Goal: Task Accomplishment & Management: Manage account settings

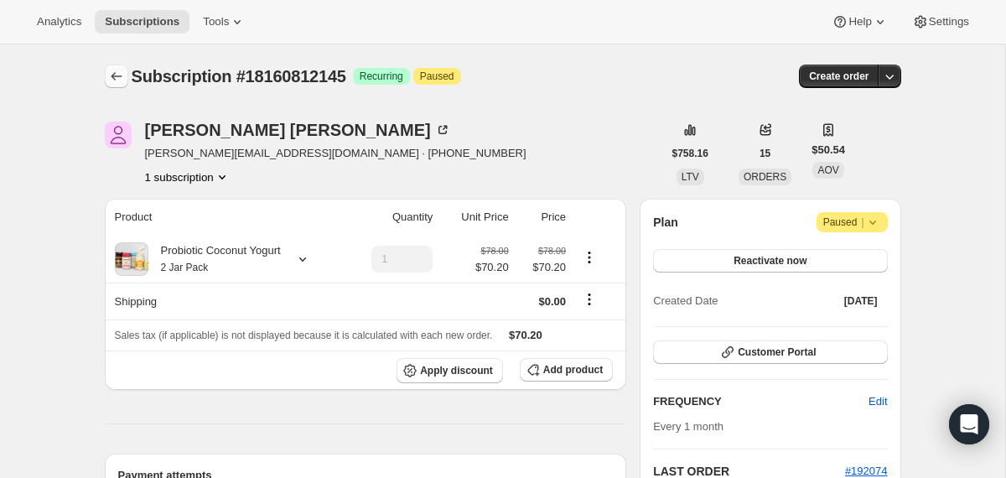
click at [112, 74] on icon "Subscriptions" at bounding box center [116, 76] width 17 height 17
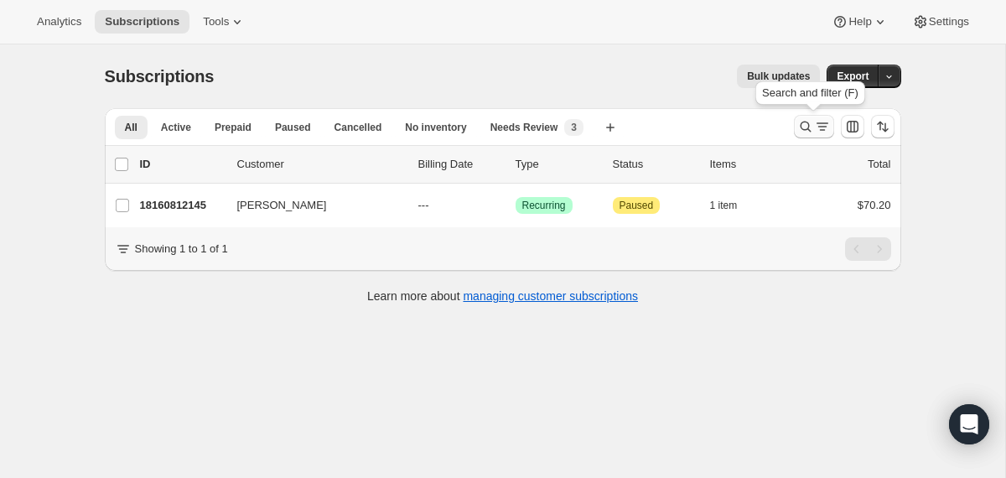
click at [798, 131] on icon "Search and filter results" at bounding box center [806, 126] width 17 height 17
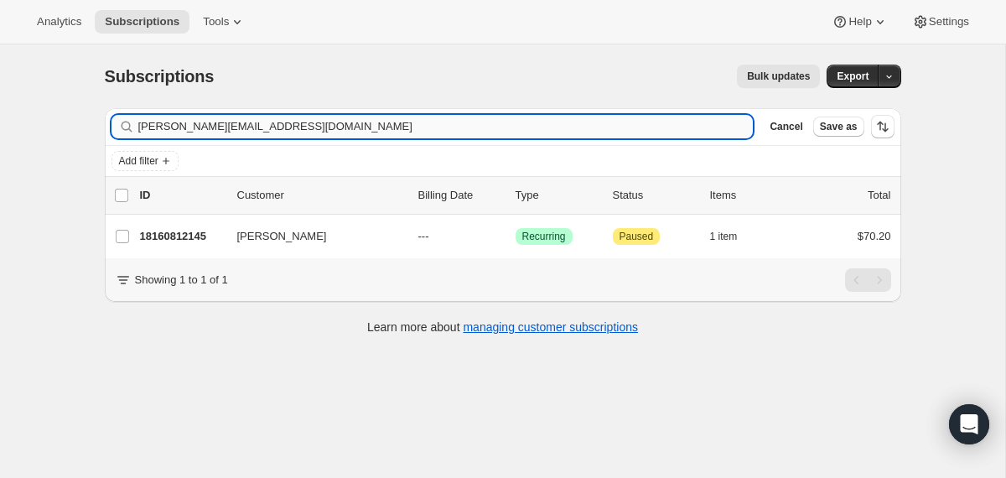
click at [633, 129] on input "[PERSON_NAME][EMAIL_ADDRESS][DOMAIN_NAME]" at bounding box center [446, 126] width 616 height 23
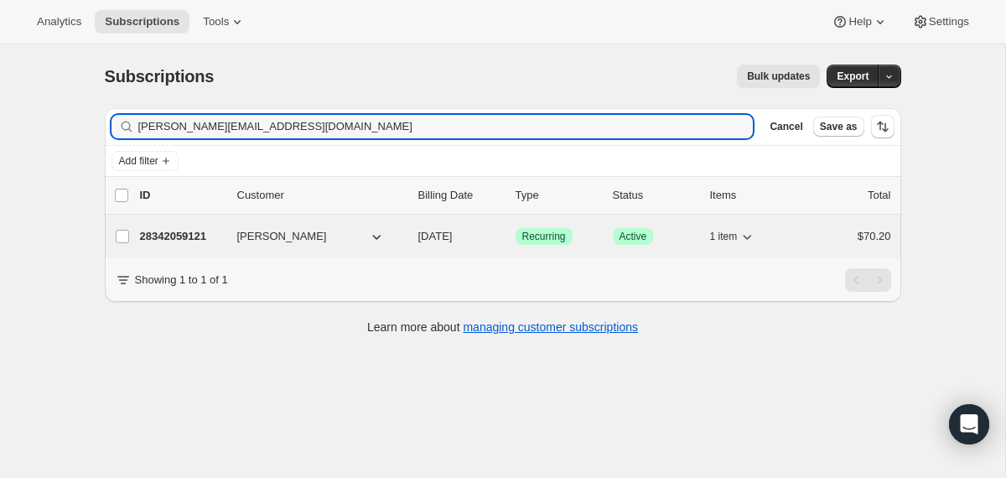
type input "[PERSON_NAME][EMAIL_ADDRESS][DOMAIN_NAME]"
click at [403, 237] on div "[PERSON_NAME]" at bounding box center [321, 236] width 168 height 17
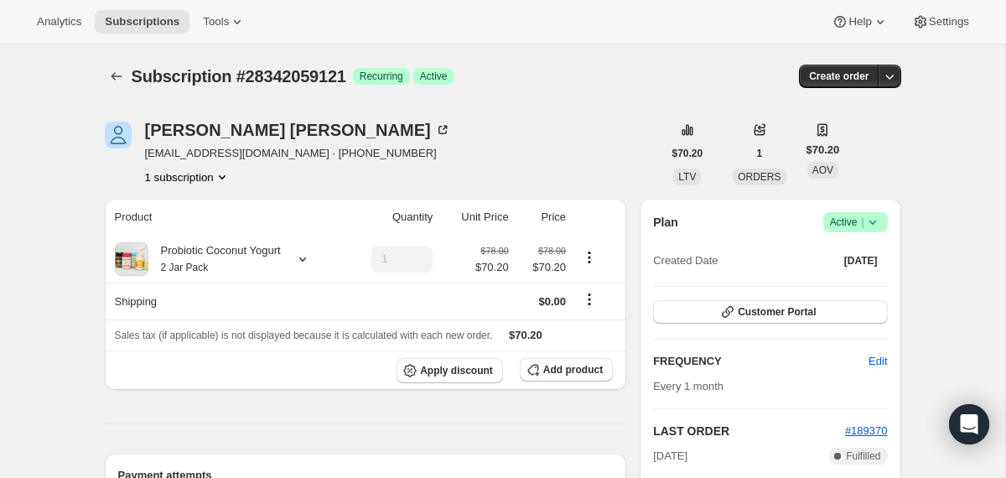
click at [879, 222] on icon at bounding box center [873, 222] width 17 height 17
click at [862, 283] on span "Cancel subscription" at bounding box center [849, 284] width 95 height 13
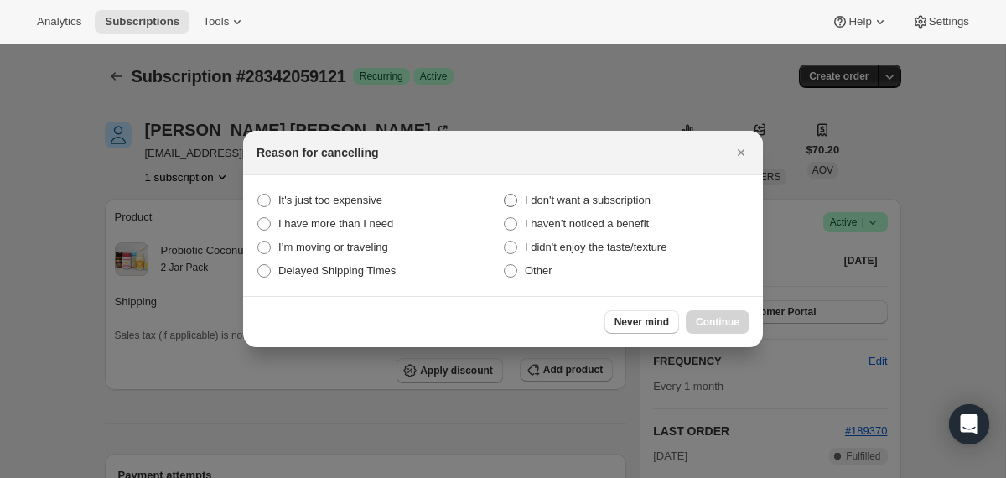
click at [576, 200] on span "I don't want a subscription" at bounding box center [588, 200] width 126 height 13
click at [505, 195] on subscription "I don't want a subscription" at bounding box center [504, 194] width 1 height 1
radio subscription "true"
click at [730, 313] on button "Continue" at bounding box center [718, 321] width 64 height 23
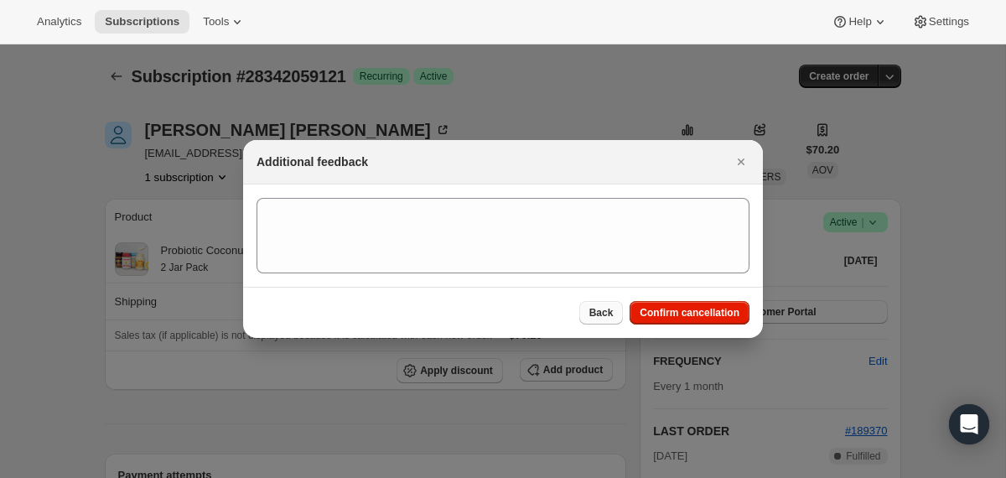
click at [594, 311] on span "Back" at bounding box center [602, 312] width 24 height 13
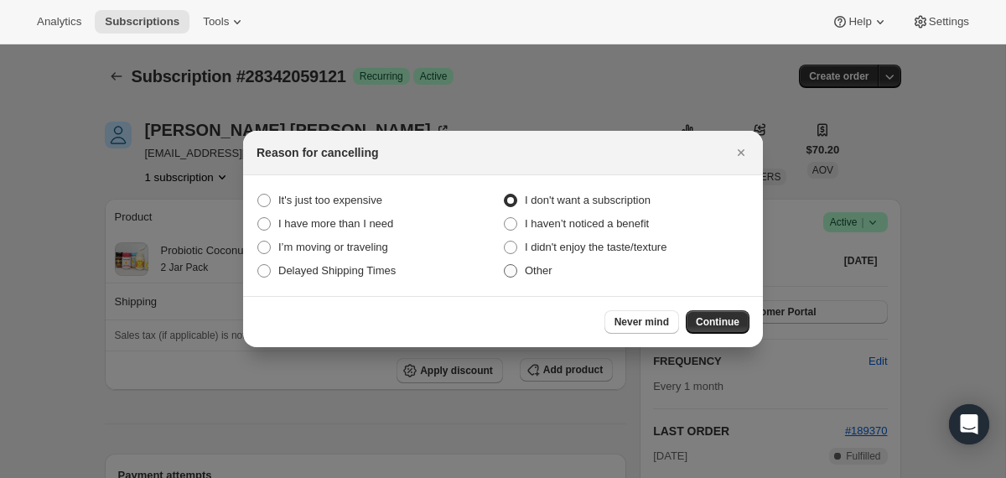
click at [541, 273] on span "Other" at bounding box center [539, 270] width 28 height 13
click at [505, 265] on input "Other" at bounding box center [504, 264] width 1 height 1
radio input "true"
radio subscription "false"
click at [711, 325] on span "Continue" at bounding box center [718, 321] width 44 height 13
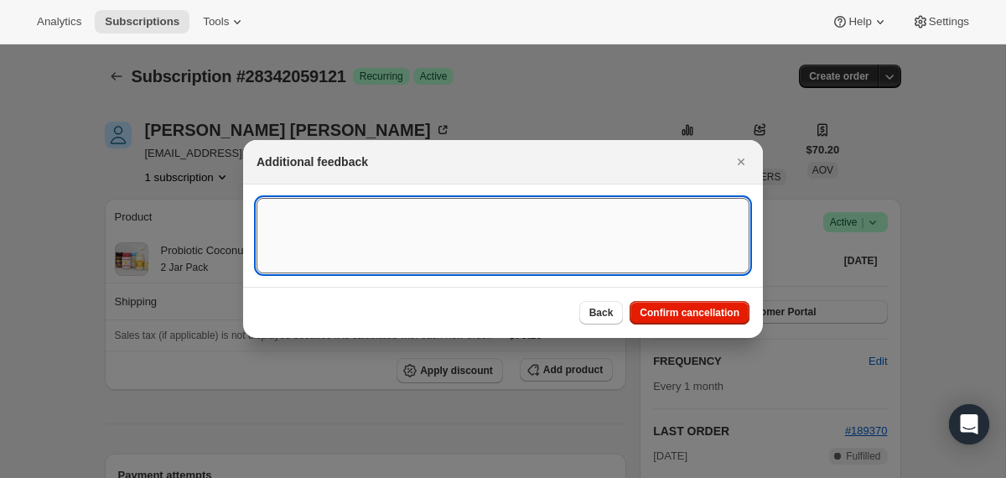
click at [574, 252] on textarea ":rfa:" at bounding box center [503, 235] width 493 height 75
type textarea "found locally"
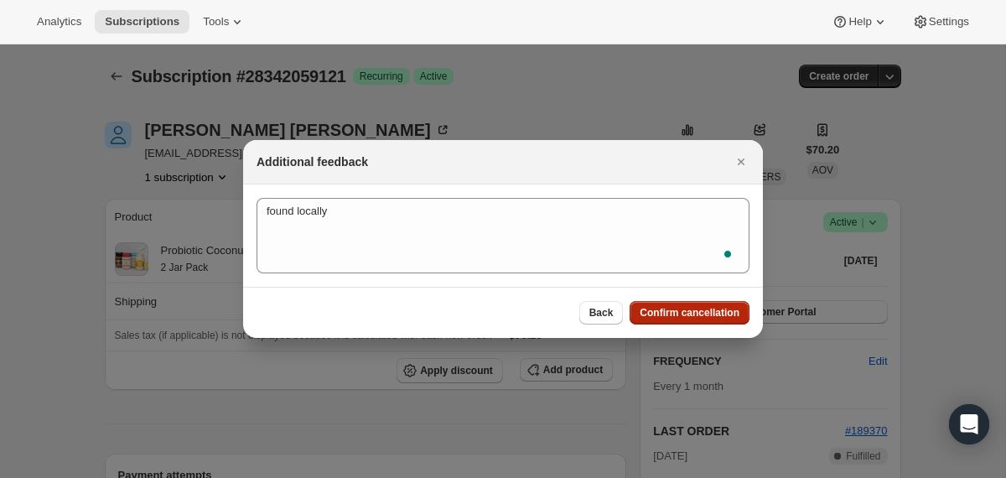
click at [673, 306] on span "Confirm cancellation" at bounding box center [690, 312] width 100 height 13
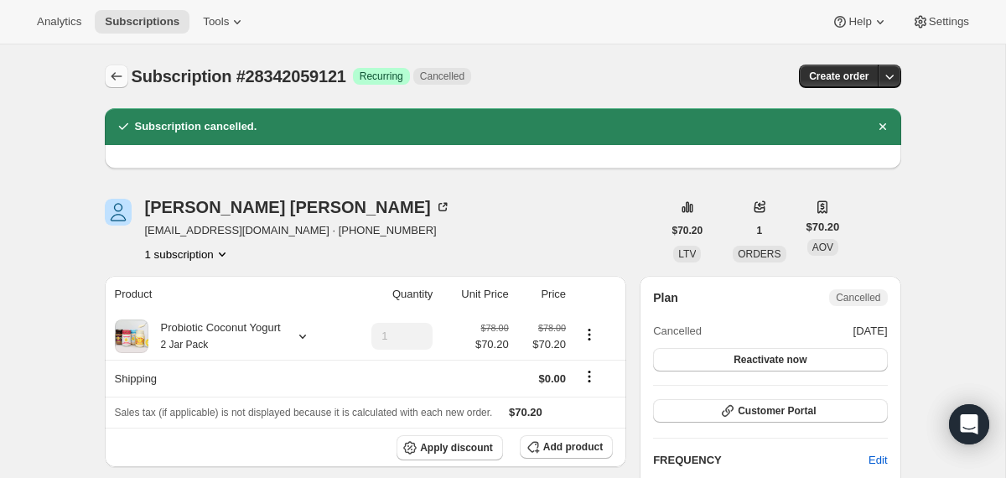
click at [114, 71] on icon "Subscriptions" at bounding box center [116, 76] width 17 height 17
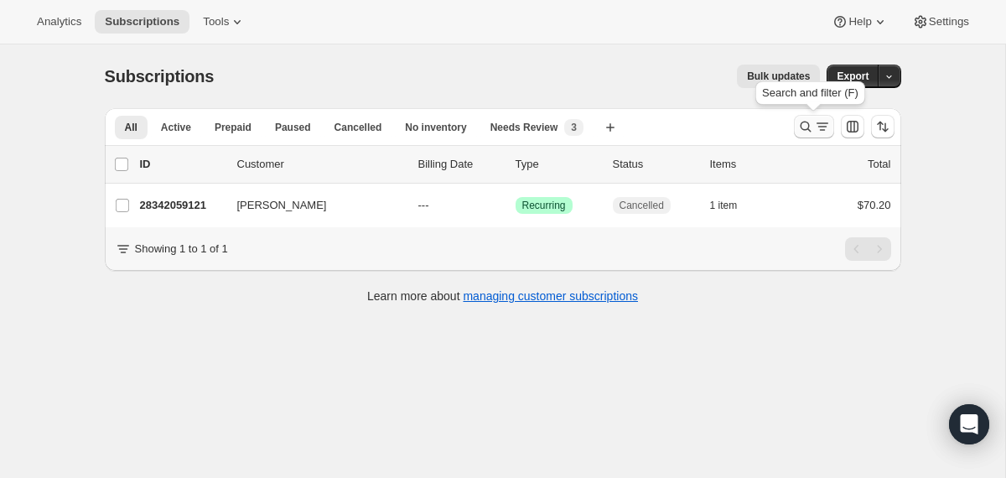
click at [796, 129] on button "Search and filter results" at bounding box center [814, 126] width 40 height 23
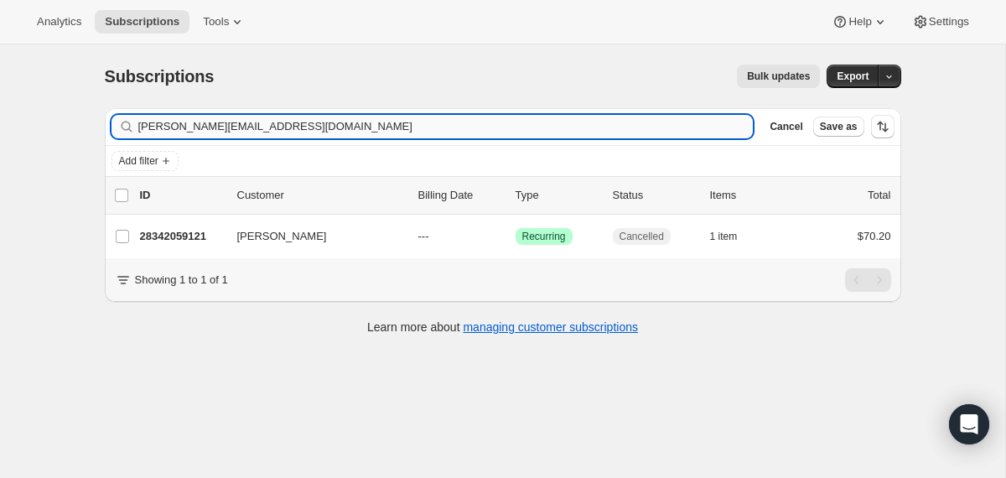
click at [596, 127] on input "[PERSON_NAME][EMAIL_ADDRESS][DOMAIN_NAME]" at bounding box center [446, 126] width 616 height 23
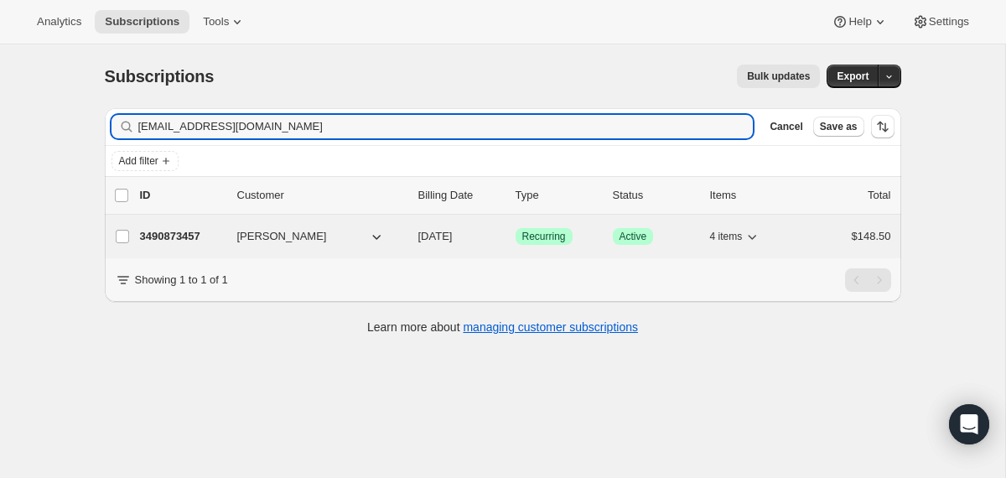
type input "[EMAIL_ADDRESS][DOMAIN_NAME]"
click at [412, 240] on div "3490873457 [PERSON_NAME] [DATE] Success Recurring Success Active 4 items $148.50" at bounding box center [515, 236] width 751 height 23
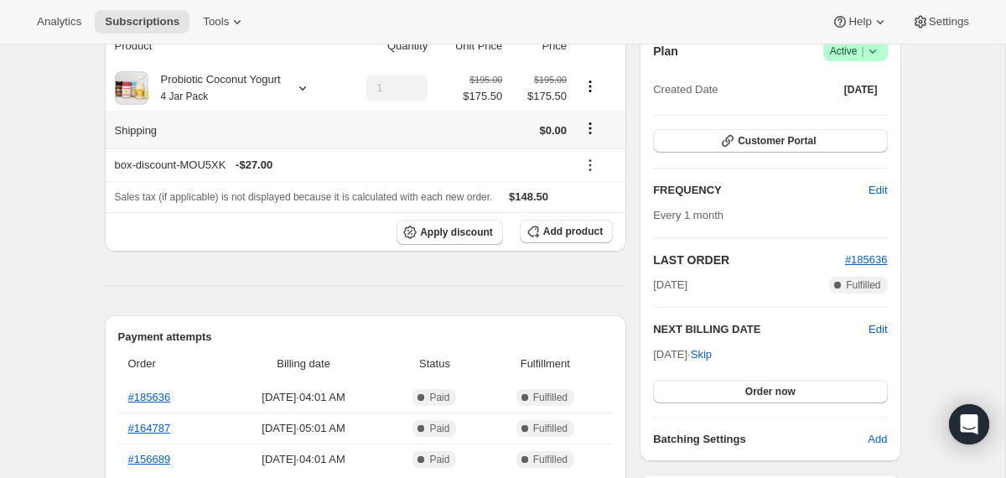
scroll to position [75, 0]
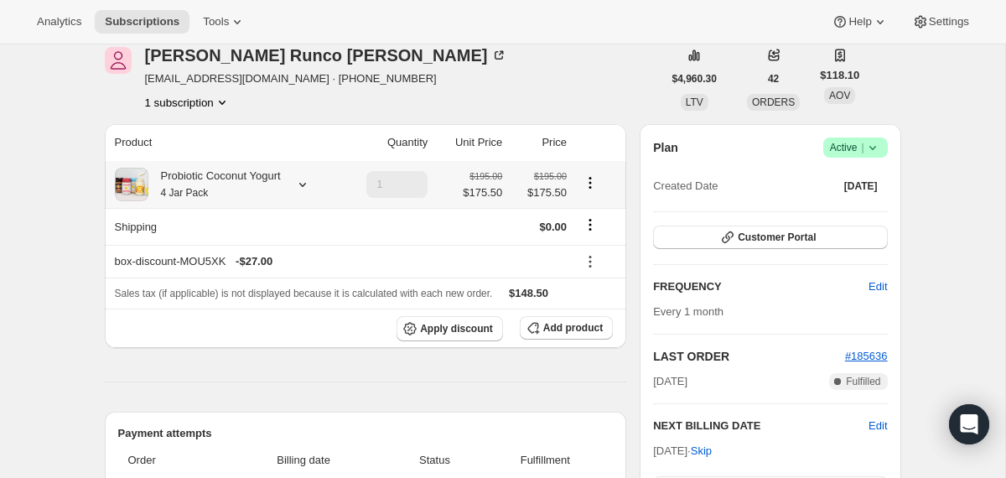
click at [302, 181] on div at bounding box center [299, 184] width 23 height 17
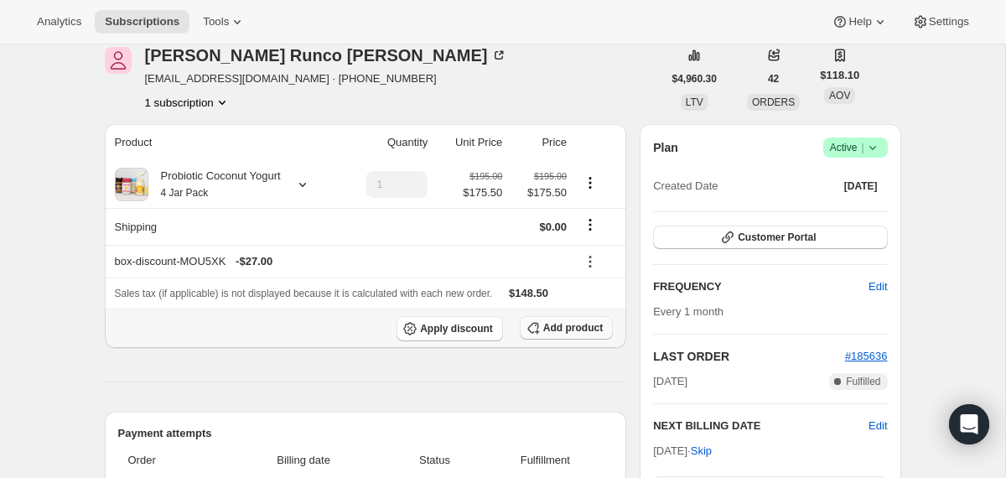
click at [571, 331] on span "Add product" at bounding box center [573, 327] width 60 height 13
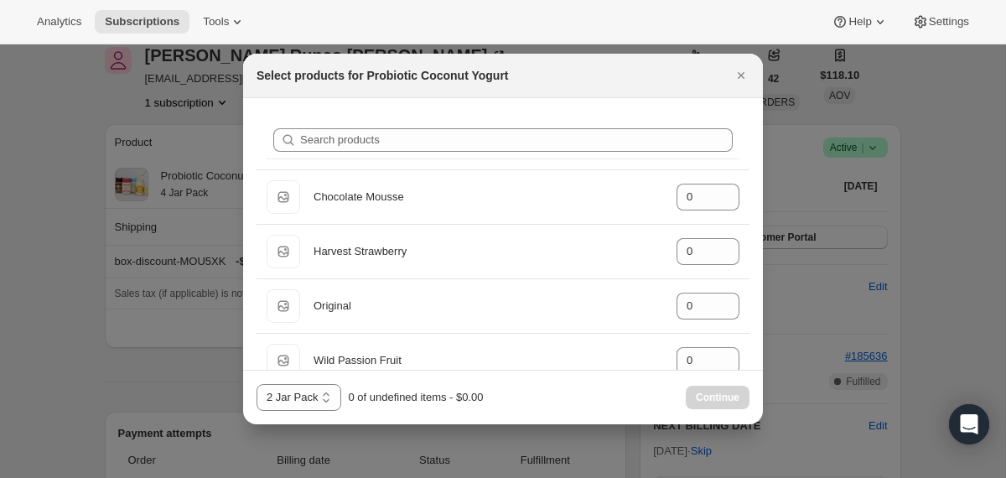
select select "gid://shopify/ProductVariant/40210939641969"
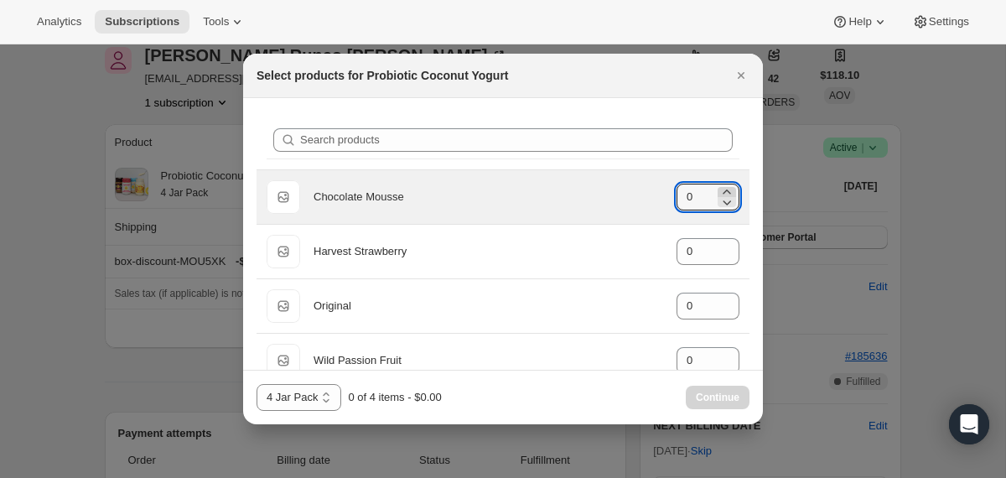
click at [729, 189] on icon ":rqc:" at bounding box center [727, 192] width 17 height 17
type input "1"
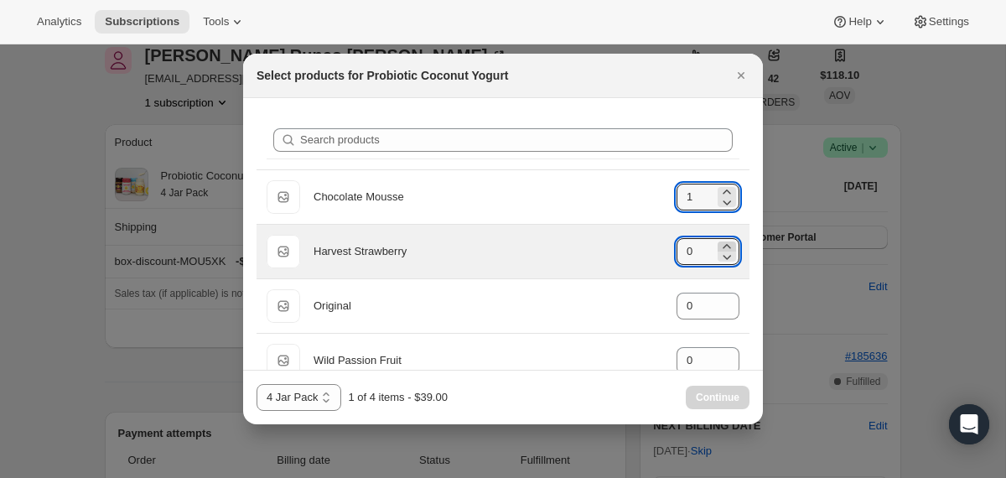
click at [726, 242] on icon ":rqc:" at bounding box center [727, 246] width 17 height 17
type input "2"
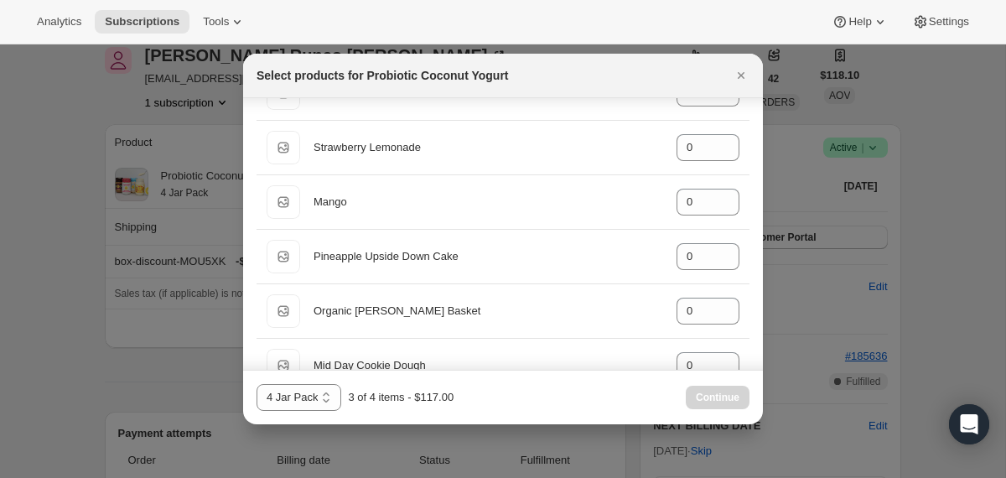
scroll to position [1250, 0]
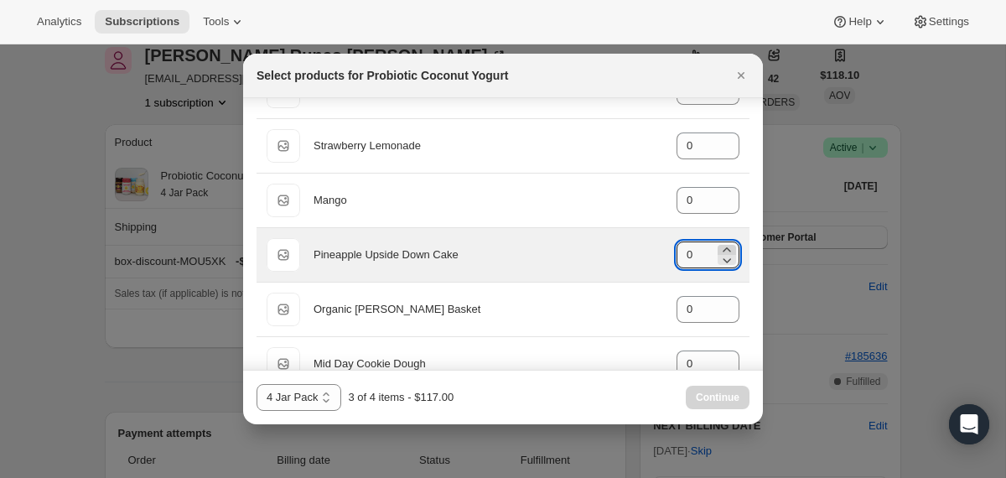
click at [723, 247] on icon ":rqc:" at bounding box center [727, 250] width 17 height 17
type input "1"
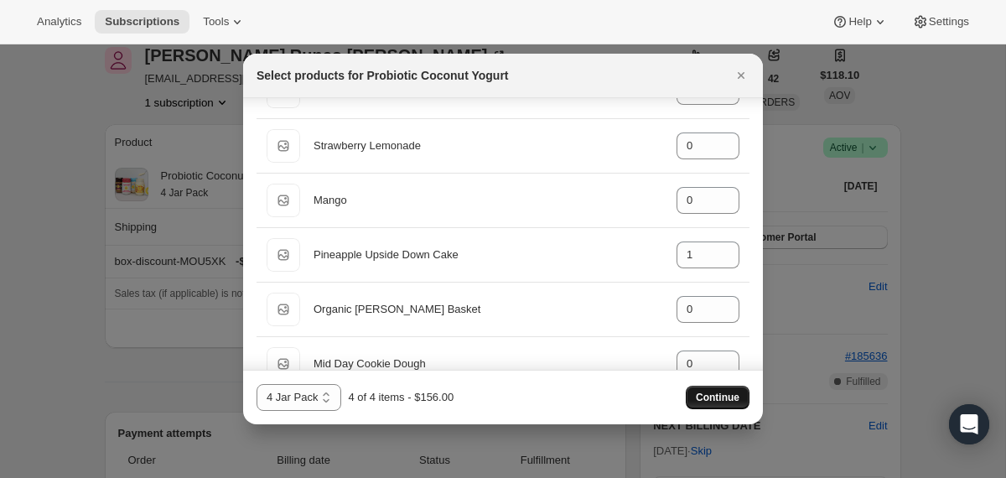
click at [704, 400] on span "Continue" at bounding box center [718, 397] width 44 height 13
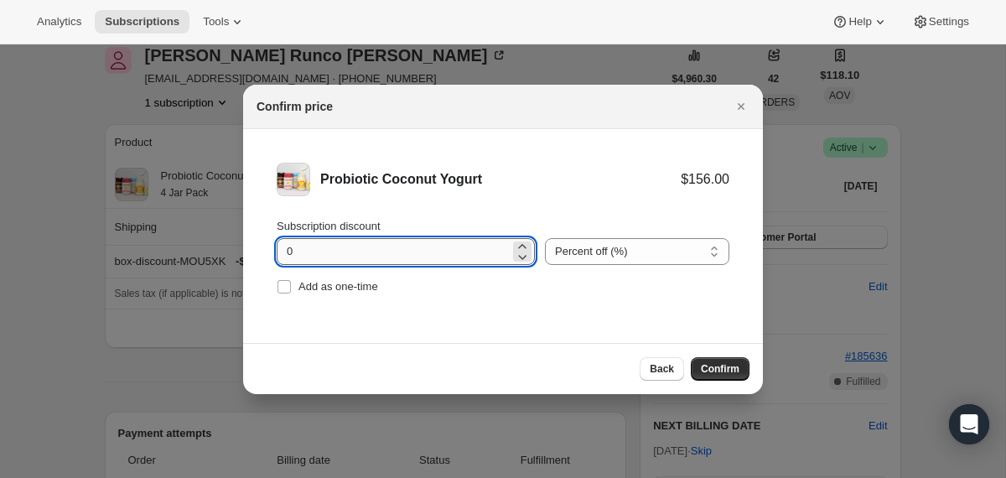
click at [288, 248] on input "0" at bounding box center [393, 251] width 233 height 27
type input "10"
click at [744, 366] on button "Confirm" at bounding box center [720, 368] width 59 height 23
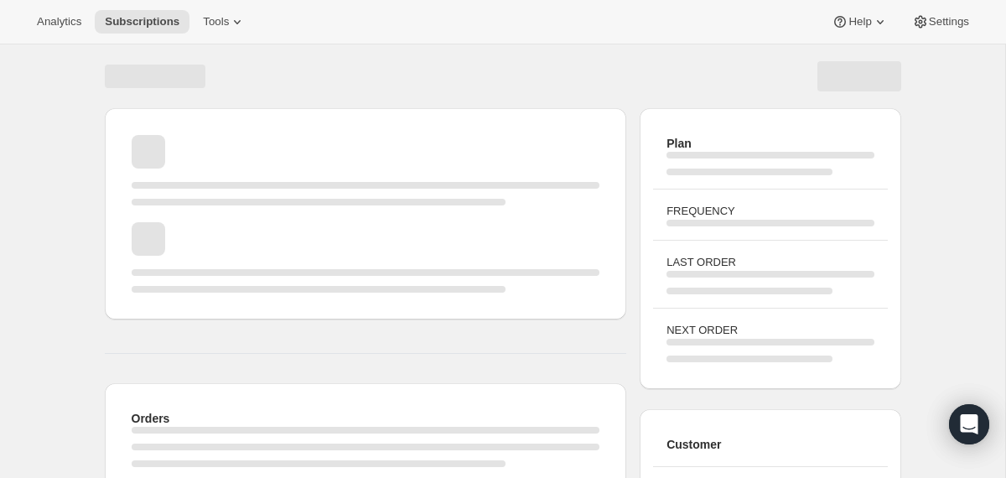
scroll to position [75, 0]
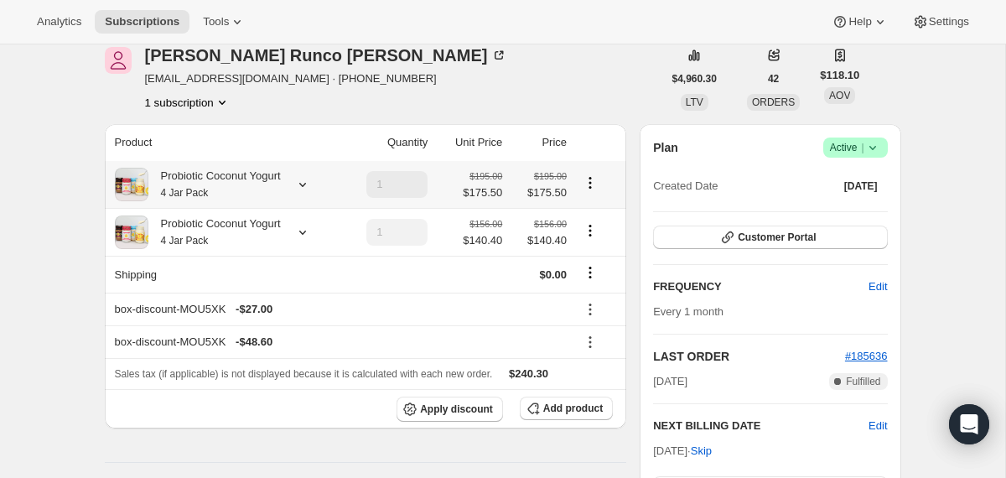
click at [590, 186] on icon "Product actions" at bounding box center [590, 182] width 17 height 17
click at [585, 236] on span "Remove" at bounding box center [592, 244] width 40 height 17
type input "0"
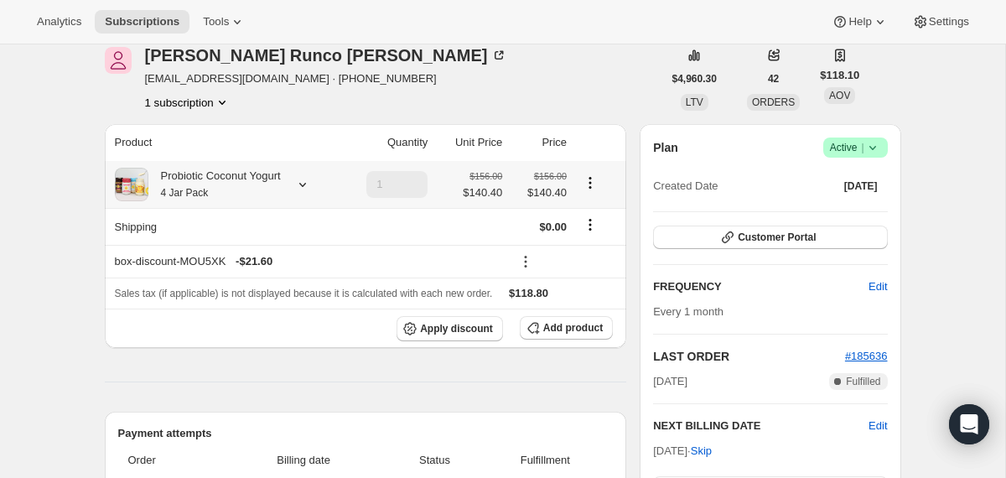
click at [216, 188] on div "Probiotic Coconut Yogurt 4 Jar Pack" at bounding box center [214, 185] width 132 height 34
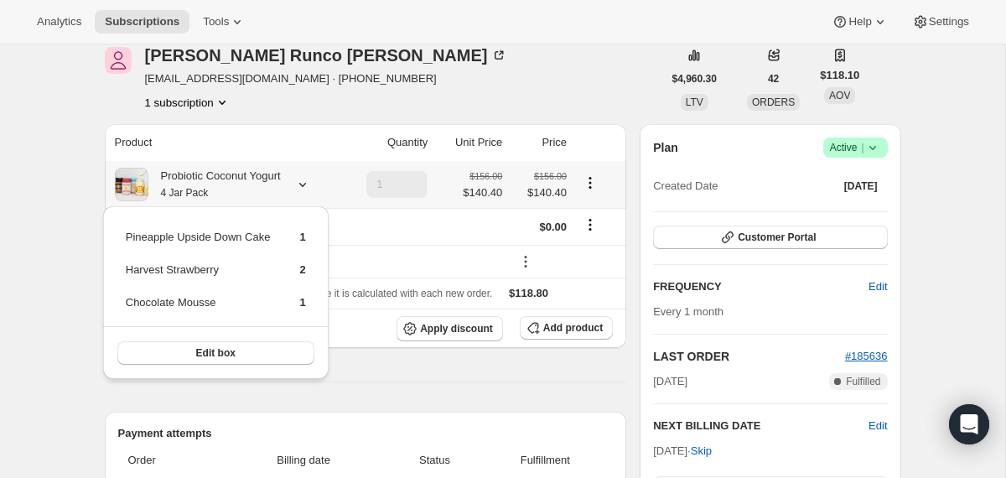
drag, startPoint x: 321, startPoint y: 299, endPoint x: 123, endPoint y: 233, distance: 208.7
click at [123, 233] on div "Pineapple Upside Down Cake 1 Harvest Strawberry 2 Chocolate Mousse 1 Edit box" at bounding box center [216, 292] width 226 height 173
copy tbody
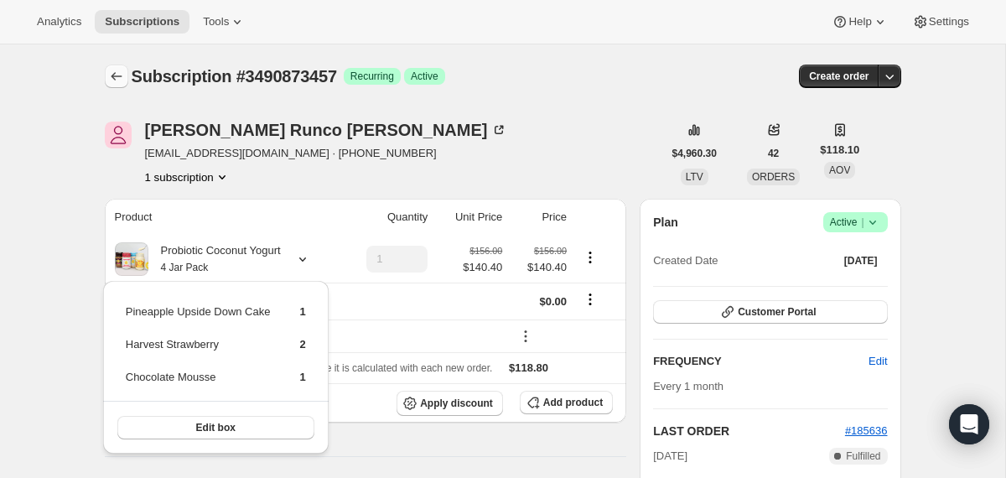
click at [117, 83] on icon "Subscriptions" at bounding box center [116, 76] width 17 height 17
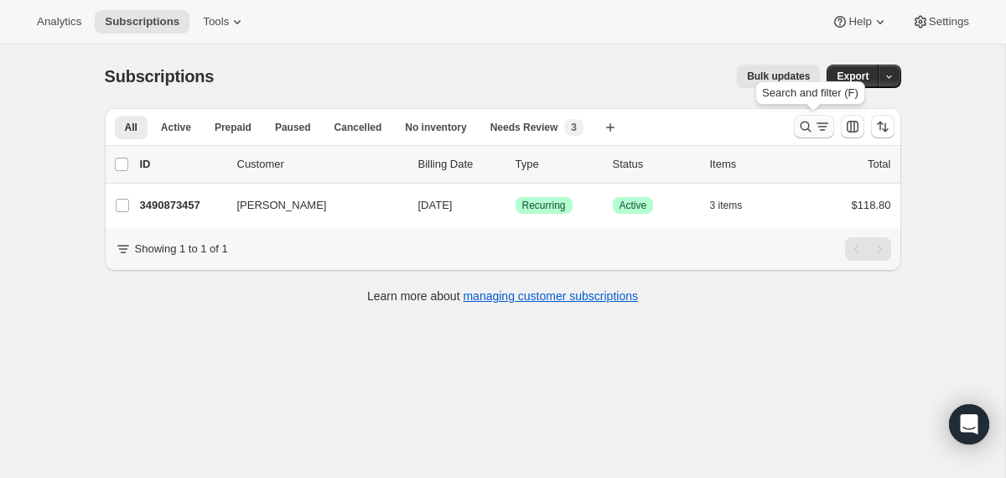
click at [803, 132] on icon "Search and filter results" at bounding box center [806, 126] width 17 height 17
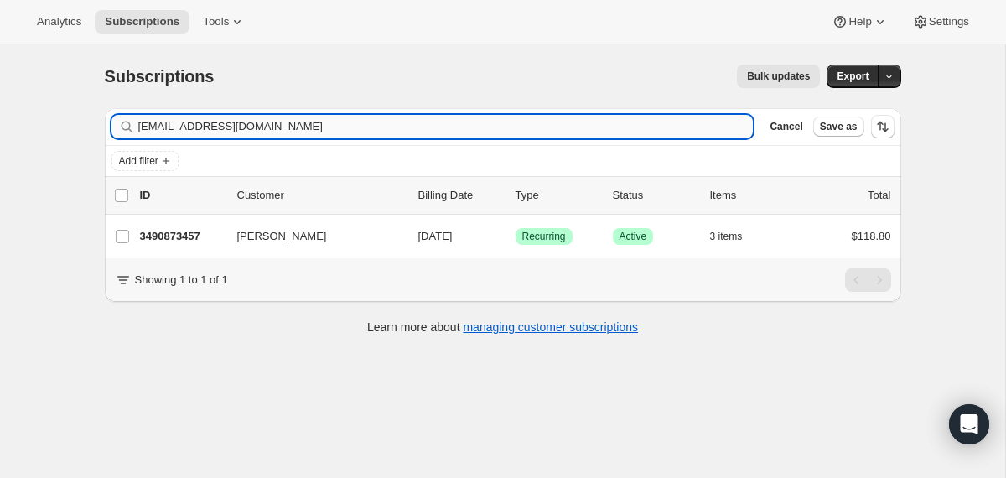
click at [550, 127] on input "[EMAIL_ADDRESS][DOMAIN_NAME]" at bounding box center [446, 126] width 616 height 23
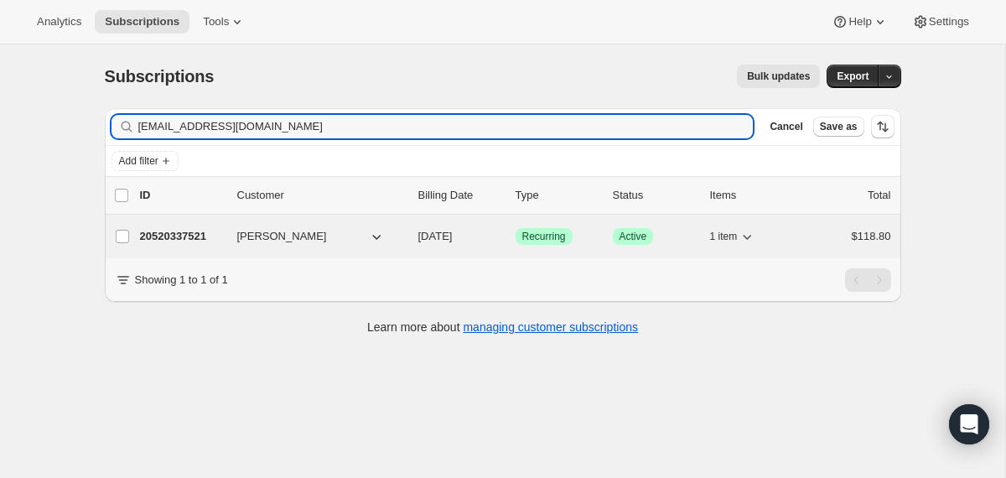
type input "[EMAIL_ADDRESS][DOMAIN_NAME]"
click at [400, 240] on div "[PERSON_NAME]" at bounding box center [321, 236] width 168 height 17
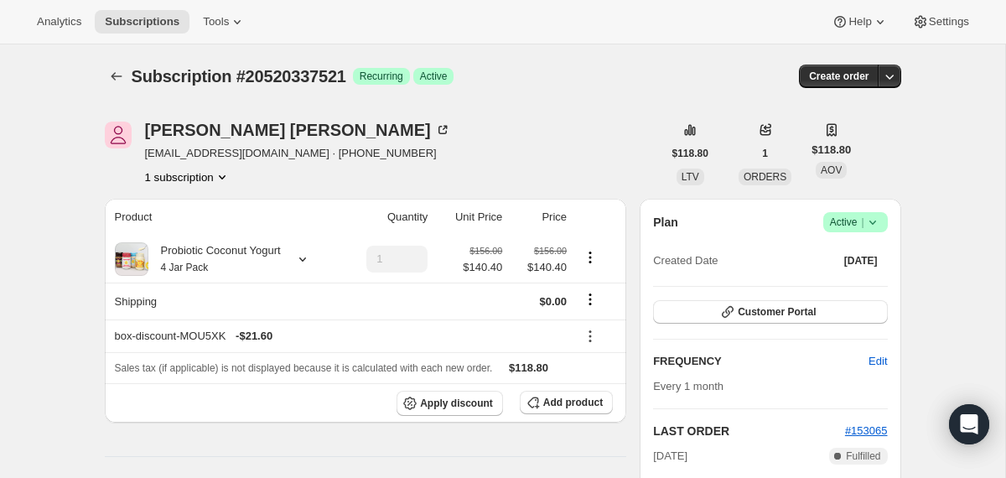
click at [875, 228] on icon at bounding box center [873, 222] width 17 height 17
click at [860, 283] on span "Cancel subscription" at bounding box center [849, 284] width 95 height 13
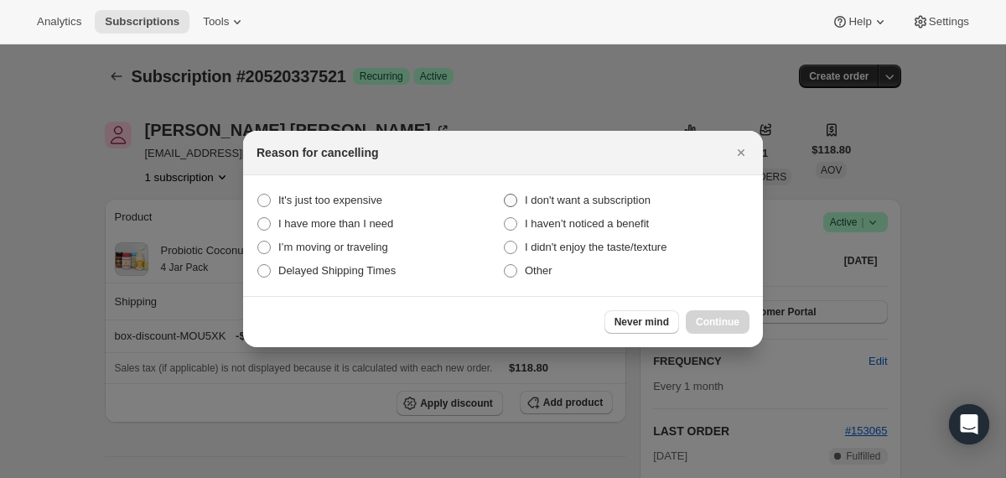
click at [643, 198] on span "I don't want a subscription" at bounding box center [588, 200] width 126 height 13
click at [505, 195] on subscription "I don't want a subscription" at bounding box center [504, 194] width 1 height 1
radio subscription "true"
click at [704, 320] on span "Continue" at bounding box center [718, 321] width 44 height 13
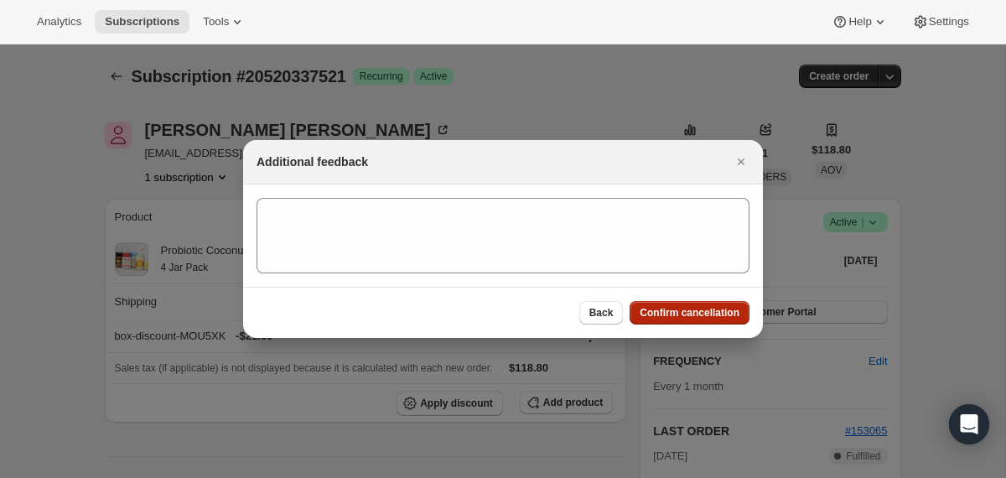
click at [700, 314] on span "Confirm cancellation" at bounding box center [690, 312] width 100 height 13
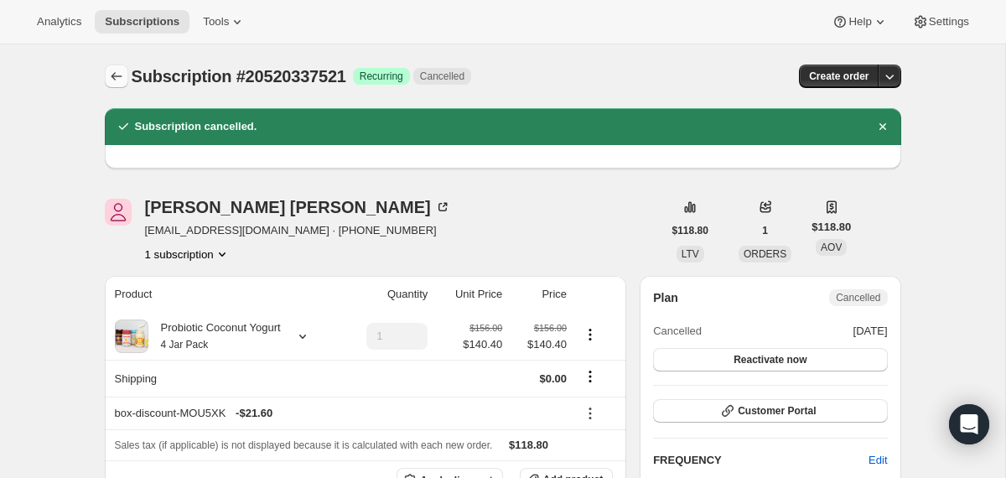
click at [121, 79] on icon "Subscriptions" at bounding box center [116, 76] width 17 height 17
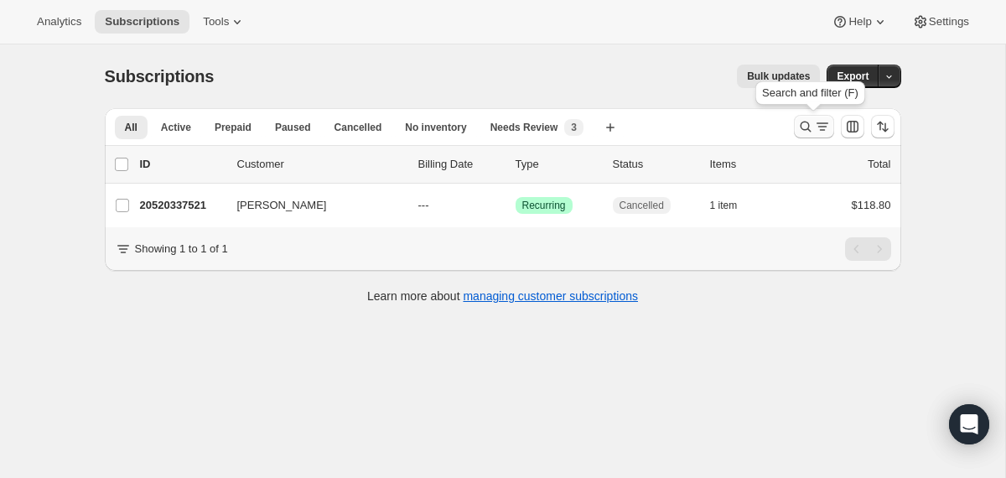
click at [798, 133] on icon "Search and filter results" at bounding box center [806, 126] width 17 height 17
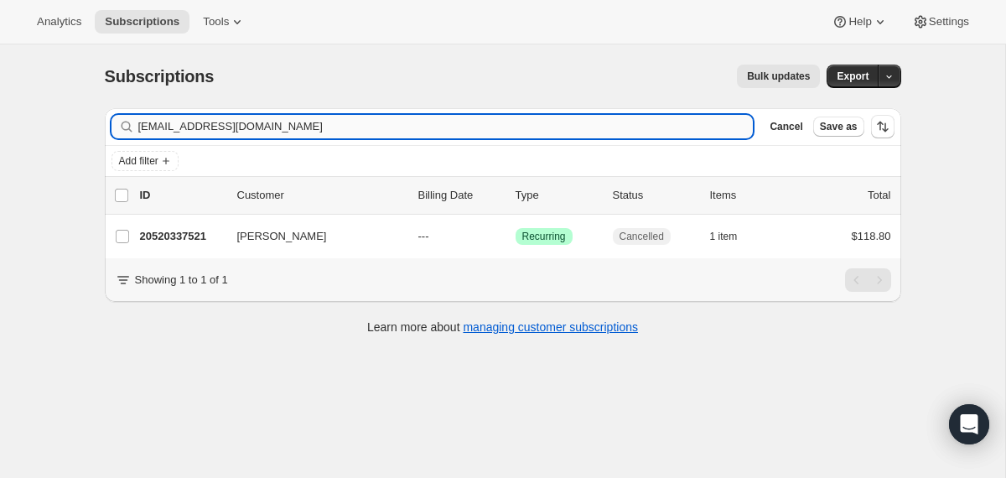
click at [632, 125] on input "[EMAIL_ADDRESS][DOMAIN_NAME]" at bounding box center [446, 126] width 616 height 23
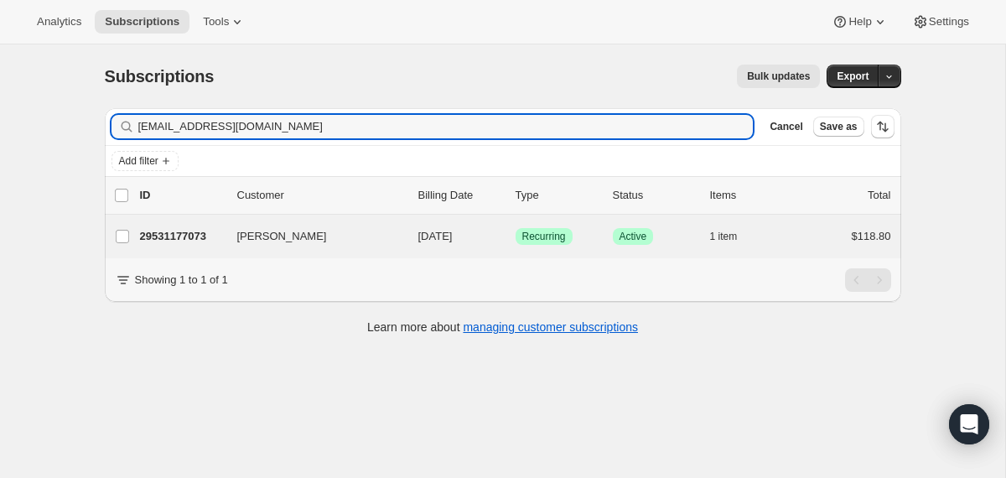
type input "[EMAIL_ADDRESS][DOMAIN_NAME]"
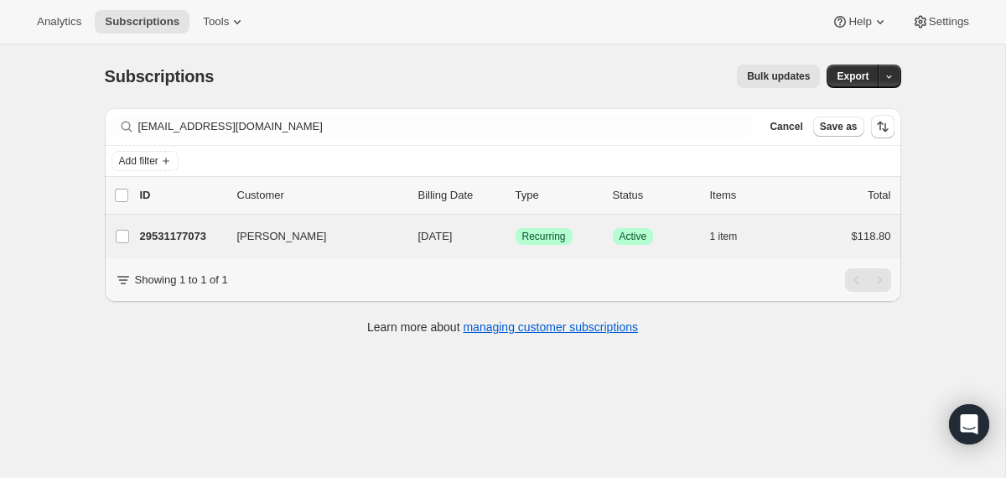
click at [409, 223] on div "[PERSON_NAME] 29531177073 [PERSON_NAME] [DATE] Success Recurring Success Active…" at bounding box center [503, 237] width 797 height 44
click at [405, 236] on div "29531177073 [PERSON_NAME] [DATE] Success Recurring Success Active 1 item $118.80" at bounding box center [515, 236] width 751 height 23
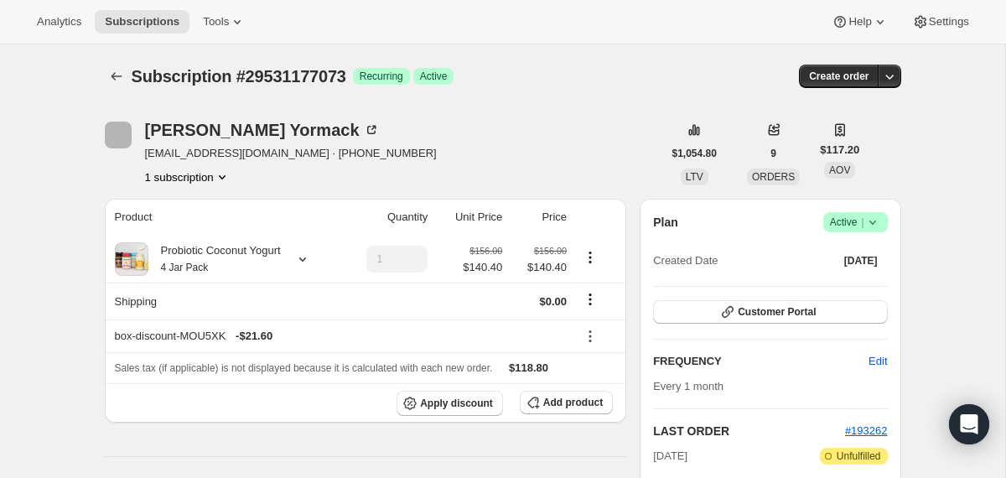
click at [867, 222] on icon at bounding box center [873, 222] width 17 height 17
click at [848, 278] on span "Cancel subscription" at bounding box center [849, 284] width 95 height 13
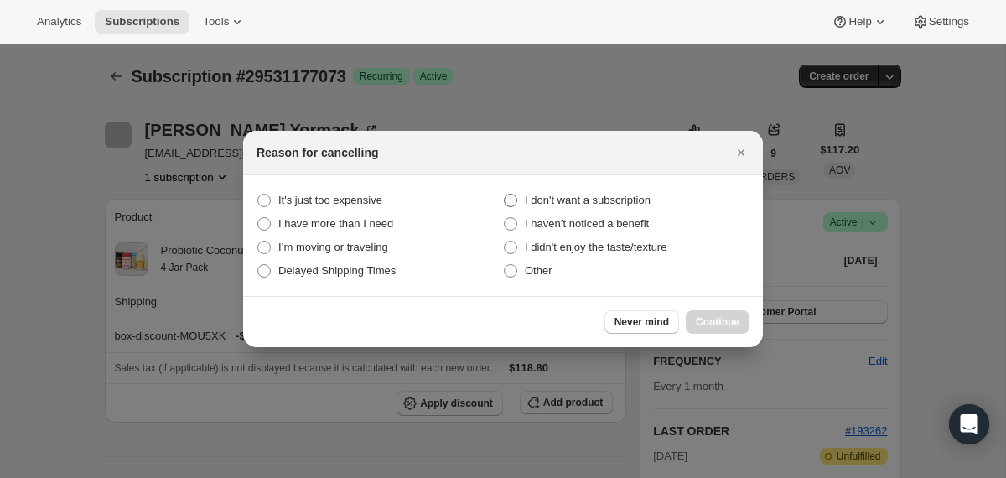
click at [614, 197] on span "I don't want a subscription" at bounding box center [588, 200] width 126 height 13
click at [505, 195] on subscription "I don't want a subscription" at bounding box center [504, 194] width 1 height 1
radio subscription "true"
click at [690, 320] on button "Continue" at bounding box center [718, 321] width 64 height 23
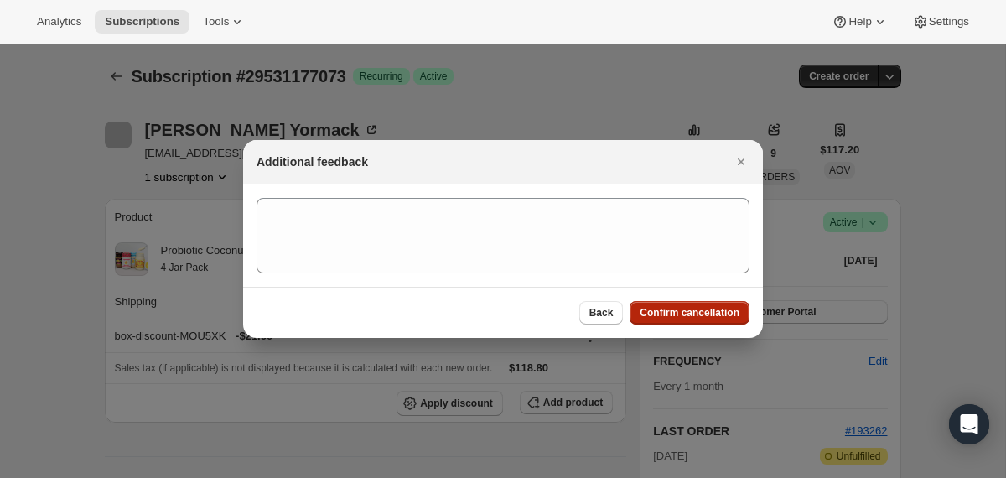
click at [685, 314] on span "Confirm cancellation" at bounding box center [690, 312] width 100 height 13
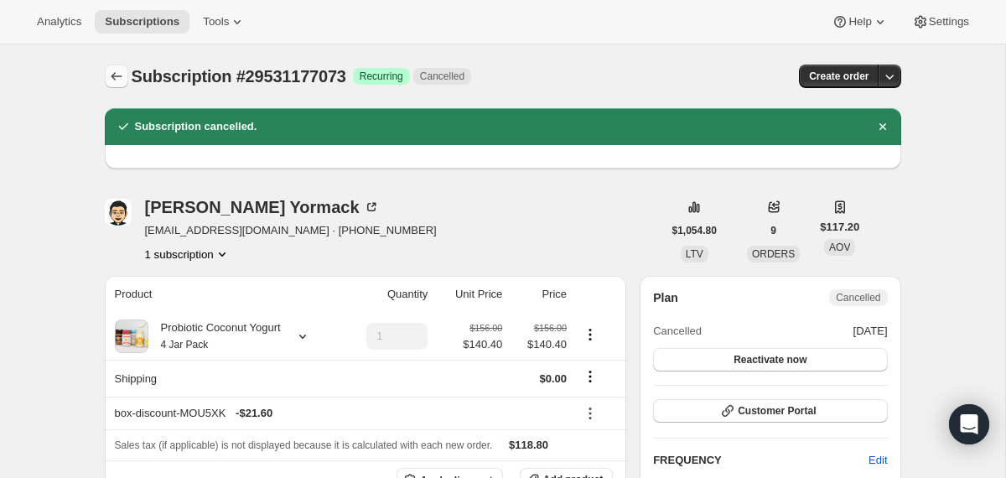
click at [117, 75] on icon "Subscriptions" at bounding box center [116, 76] width 17 height 17
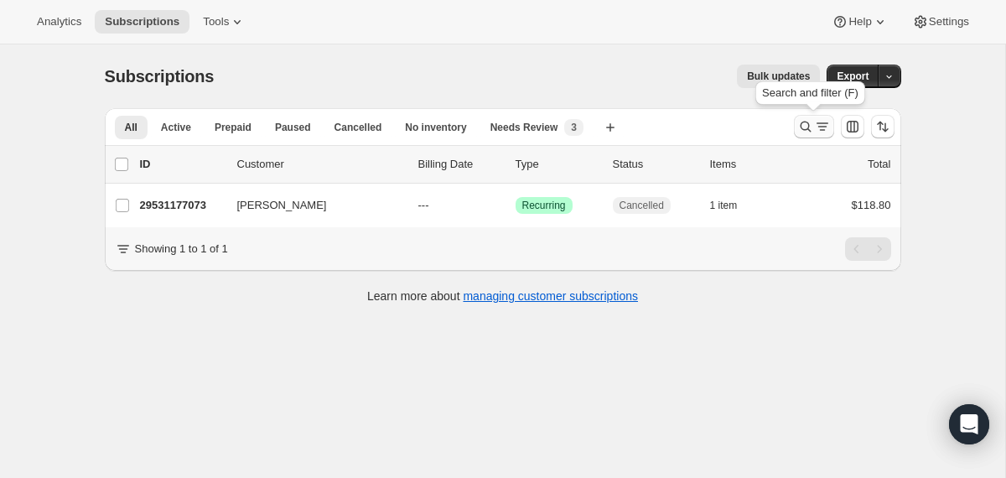
click at [802, 130] on icon "Search and filter results" at bounding box center [806, 126] width 17 height 17
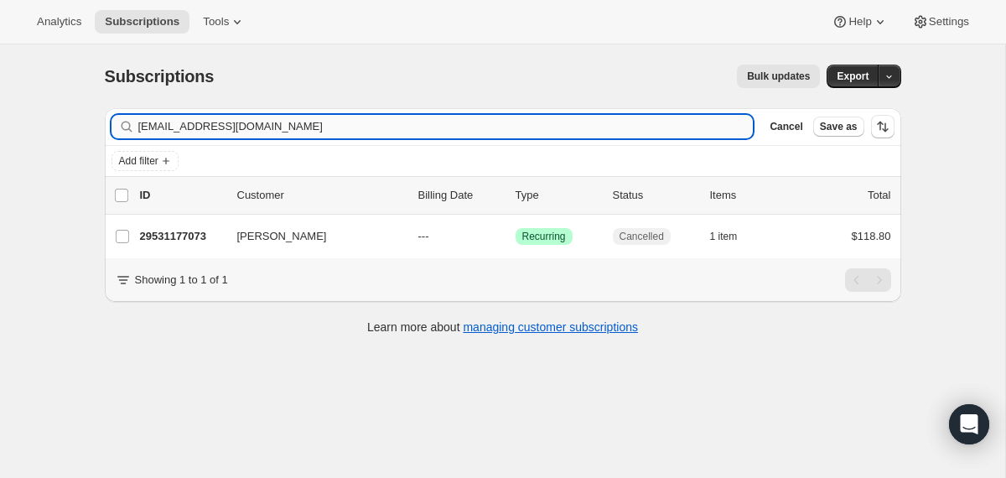
click at [636, 122] on input "[EMAIL_ADDRESS][DOMAIN_NAME]" at bounding box center [446, 126] width 616 height 23
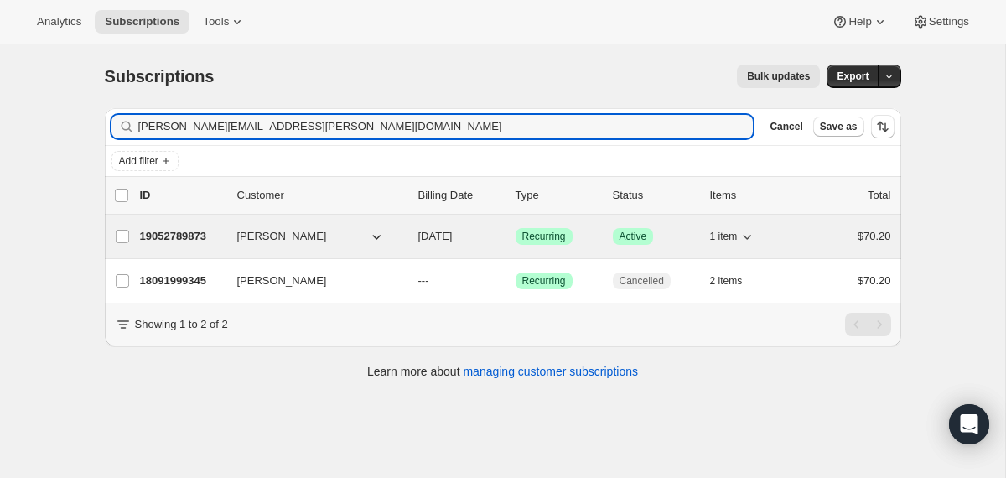
type input "[PERSON_NAME][EMAIL_ADDRESS][PERSON_NAME][DOMAIN_NAME]"
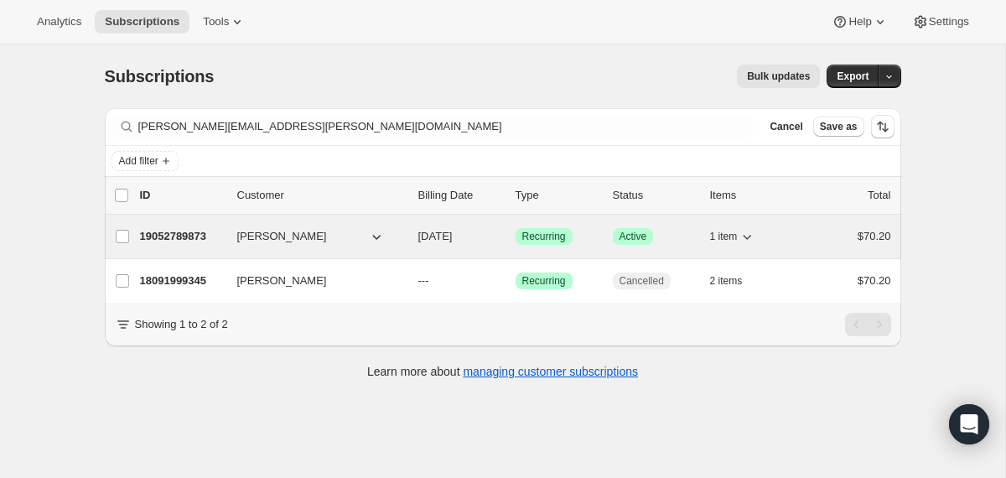
click at [406, 230] on div "19052789873 [PERSON_NAME] [DATE] Success Recurring Success Active 1 item $70.20" at bounding box center [515, 236] width 751 height 23
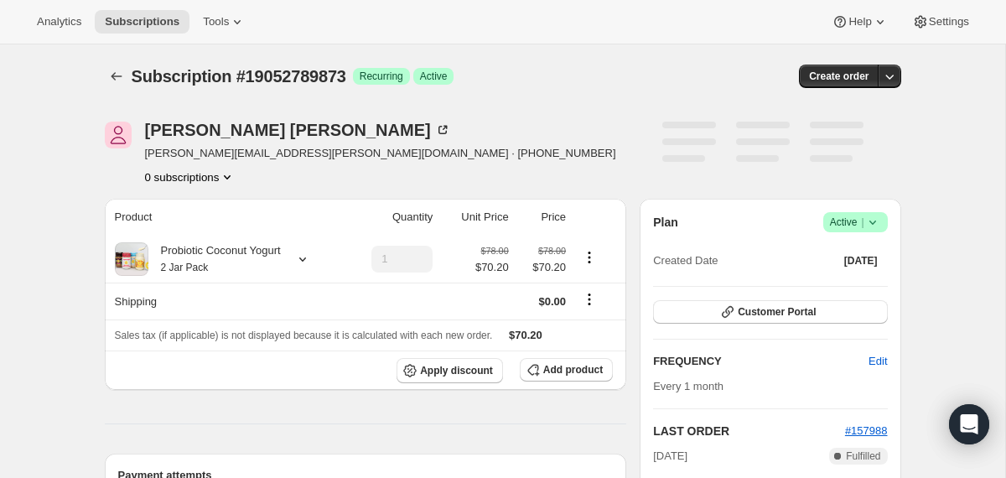
click at [875, 223] on icon at bounding box center [873, 222] width 17 height 17
click at [849, 278] on span "Cancel subscription" at bounding box center [849, 284] width 95 height 13
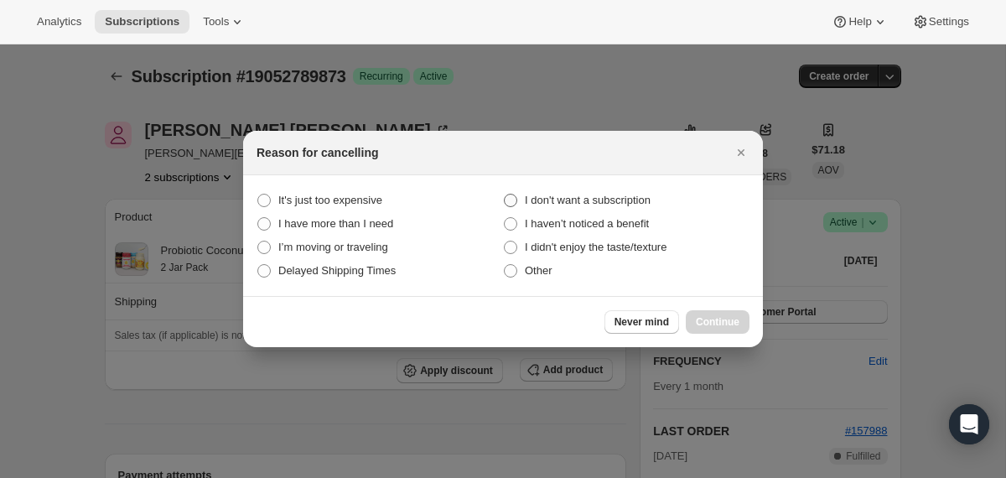
click at [607, 205] on span "I don't want a subscription" at bounding box center [588, 200] width 126 height 13
click at [505, 195] on subscription "I don't want a subscription" at bounding box center [504, 194] width 1 height 1
radio subscription "true"
click at [704, 326] on span "Continue" at bounding box center [718, 321] width 44 height 13
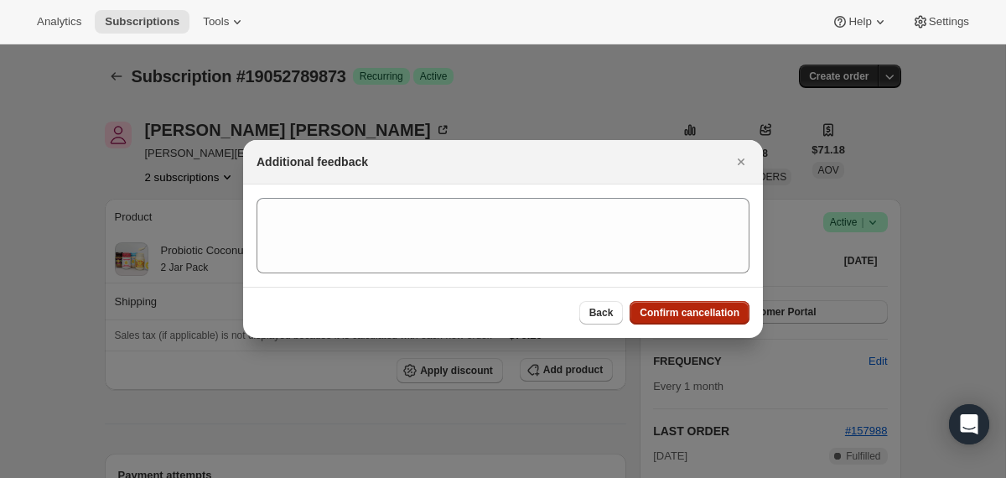
click at [696, 314] on span "Confirm cancellation" at bounding box center [690, 312] width 100 height 13
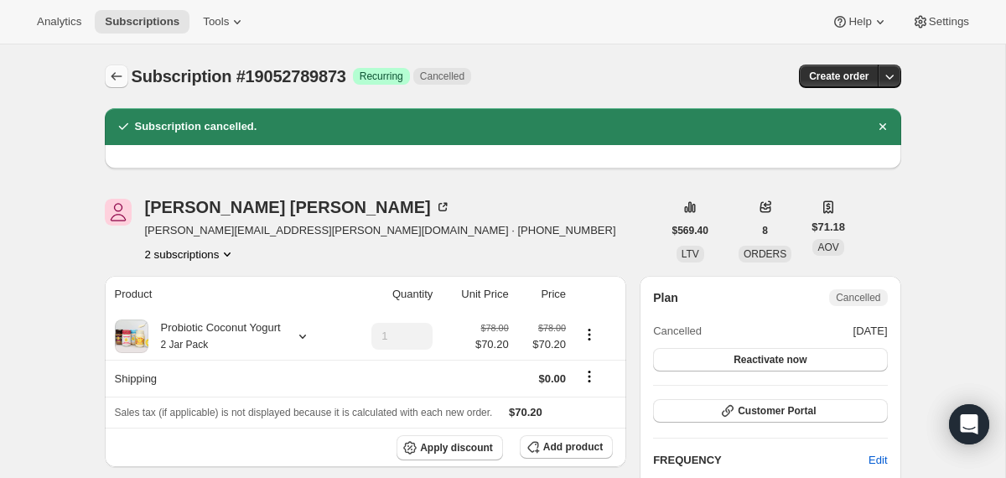
click at [116, 75] on icon "Subscriptions" at bounding box center [116, 76] width 17 height 17
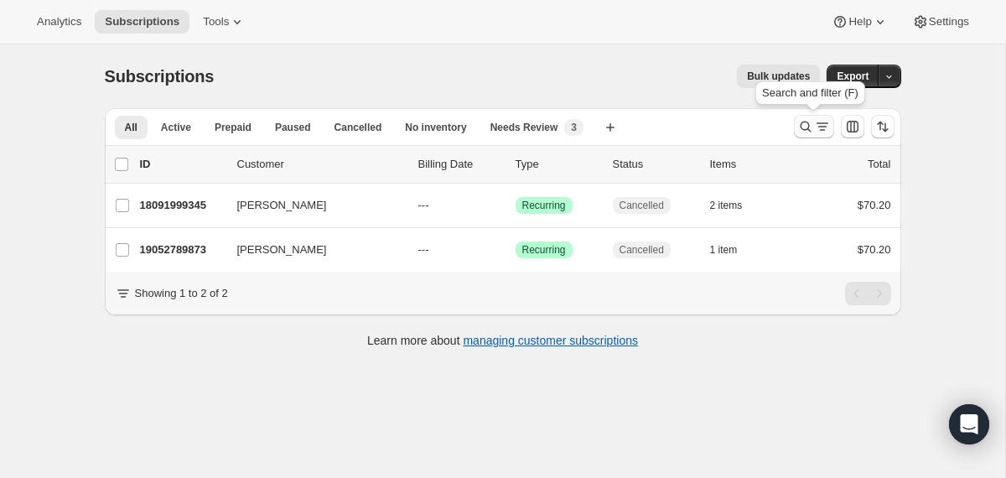
click at [803, 129] on icon "Search and filter results" at bounding box center [806, 126] width 17 height 17
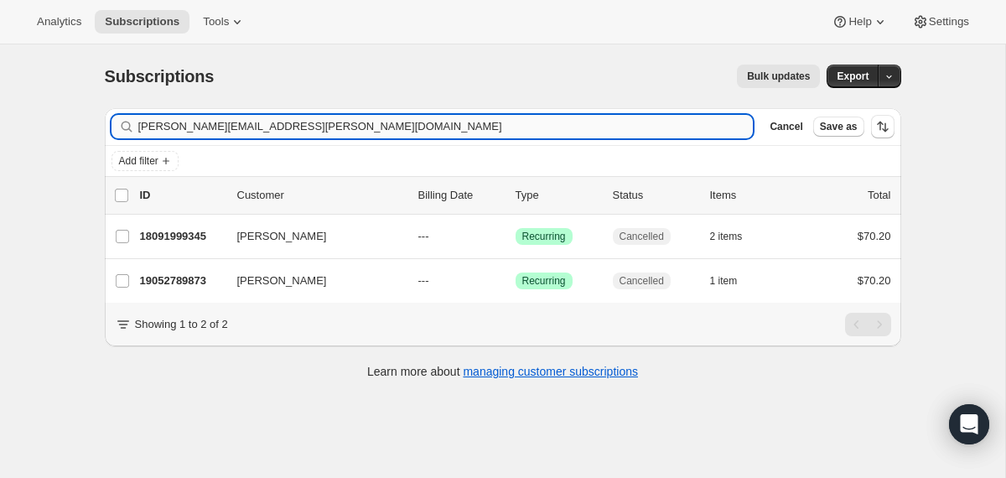
click at [644, 124] on input "[PERSON_NAME][EMAIL_ADDRESS][PERSON_NAME][DOMAIN_NAME]" at bounding box center [446, 126] width 616 height 23
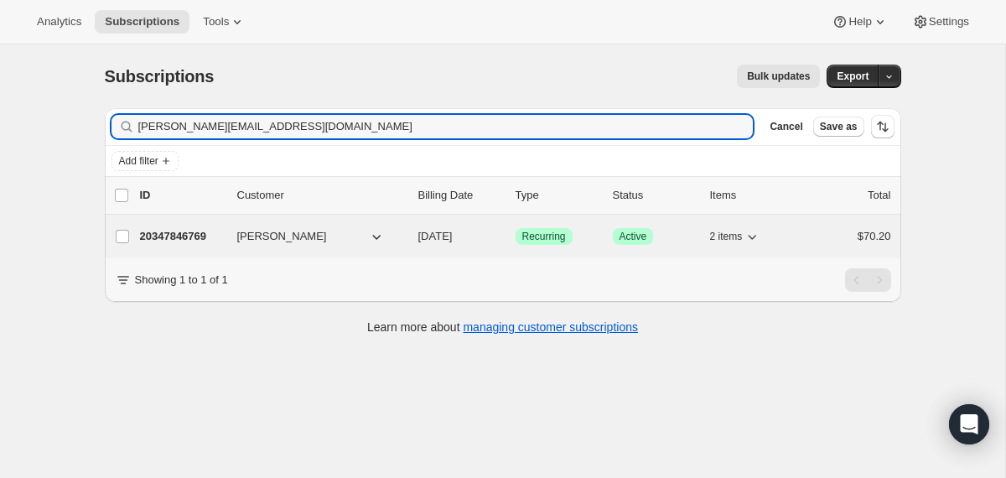
type input "[PERSON_NAME][EMAIL_ADDRESS][DOMAIN_NAME]"
click at [413, 241] on div "20347846769 [PERSON_NAME] [DATE] Success Recurring Success Active 2 items $70.20" at bounding box center [515, 236] width 751 height 23
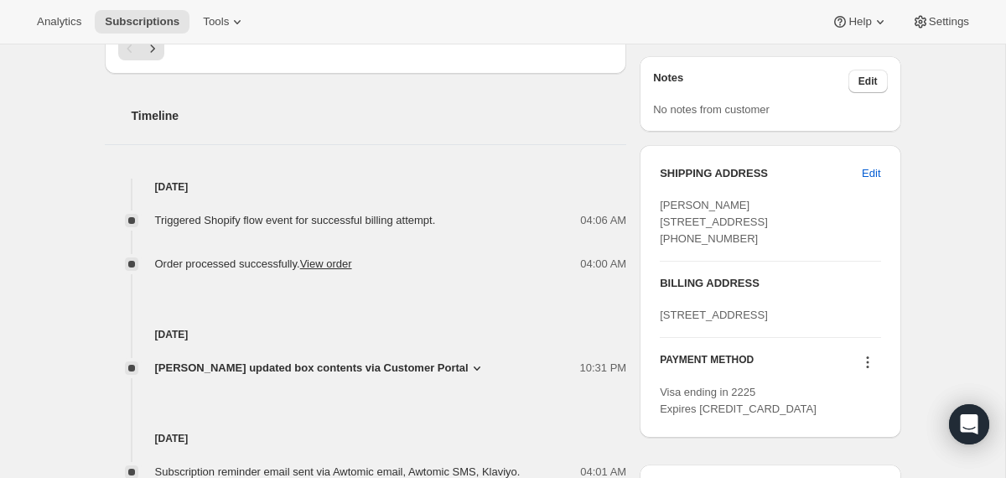
scroll to position [590, 0]
drag, startPoint x: 777, startPoint y: 256, endPoint x: 659, endPoint y: 221, distance: 123.4
click at [660, 221] on div "[PERSON_NAME] [STREET_ADDRESS] [PHONE_NUMBER]" at bounding box center [770, 221] width 221 height 50
copy span "[STREET_ADDRESS]"
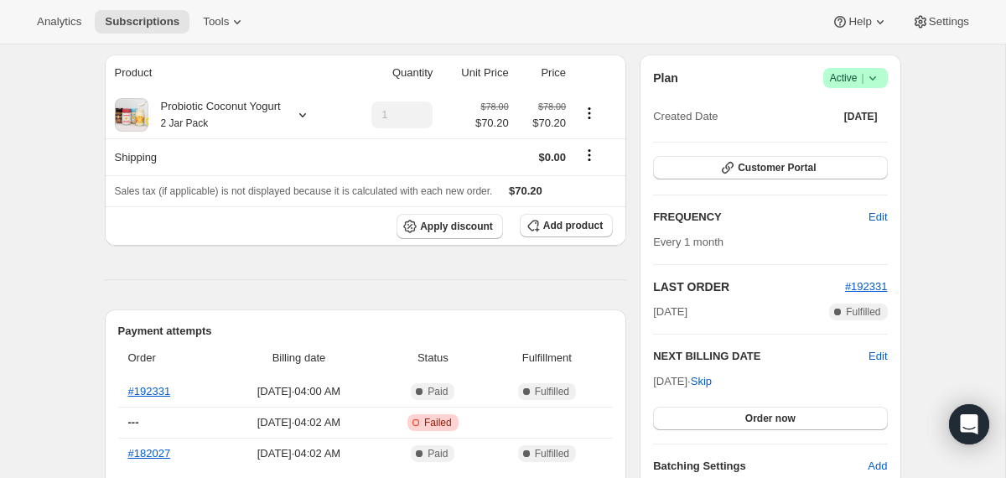
scroll to position [0, 0]
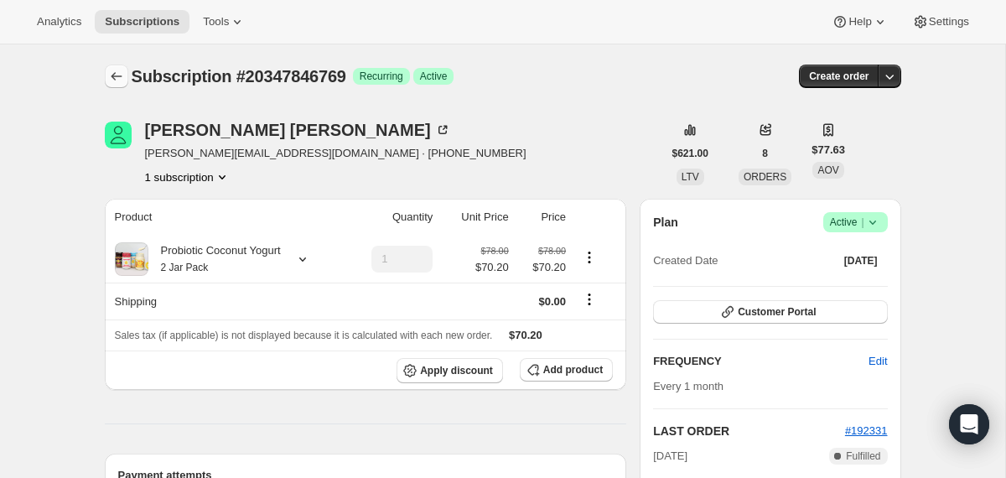
click at [119, 84] on icon "Subscriptions" at bounding box center [116, 76] width 17 height 17
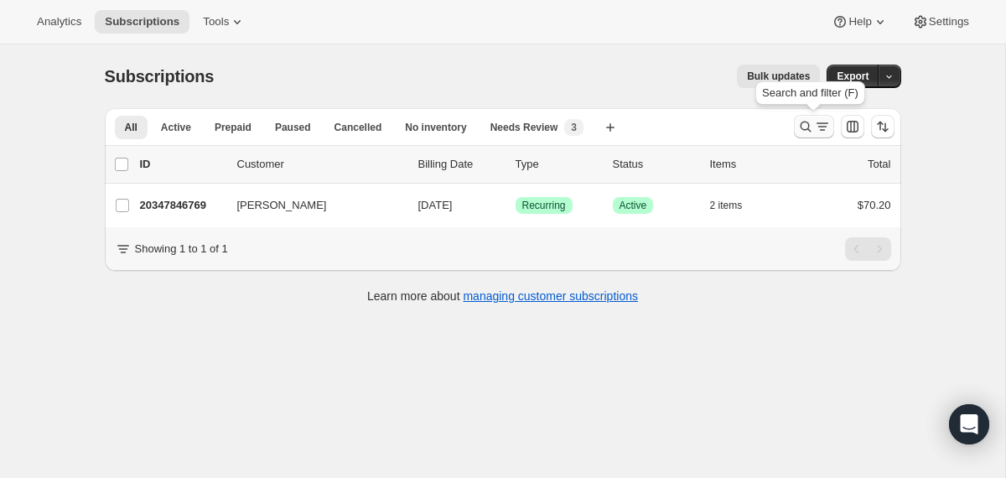
click at [803, 125] on icon "Search and filter results" at bounding box center [806, 126] width 17 height 17
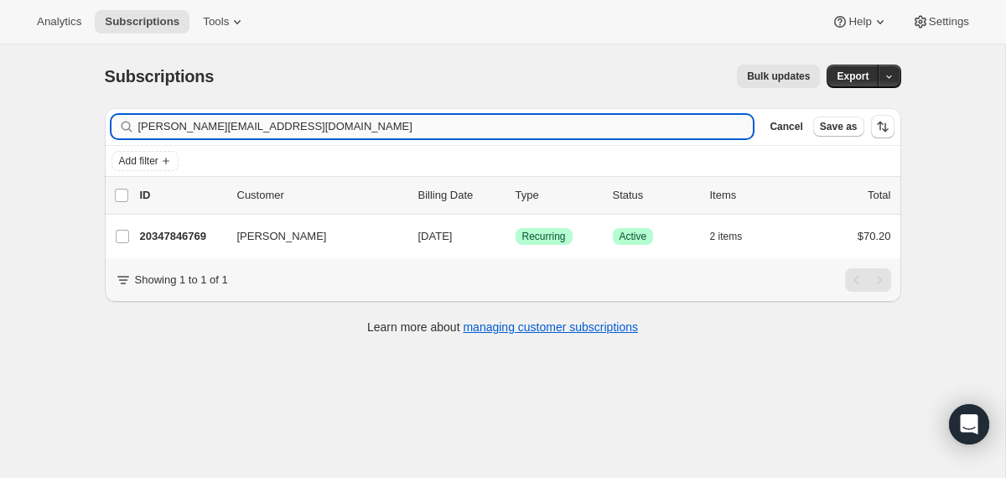
click at [588, 122] on input "[PERSON_NAME][EMAIL_ADDRESS][DOMAIN_NAME]" at bounding box center [446, 126] width 616 height 23
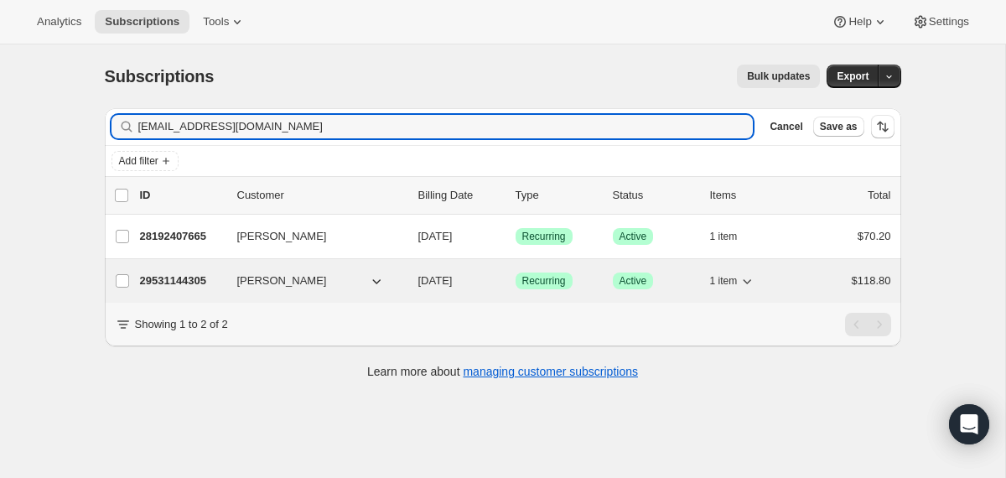
type input "[EMAIL_ADDRESS][DOMAIN_NAME]"
click at [413, 282] on div "29531144305 [PERSON_NAME] [DATE] Success Recurring Success Active 1 item $118.80" at bounding box center [515, 280] width 751 height 23
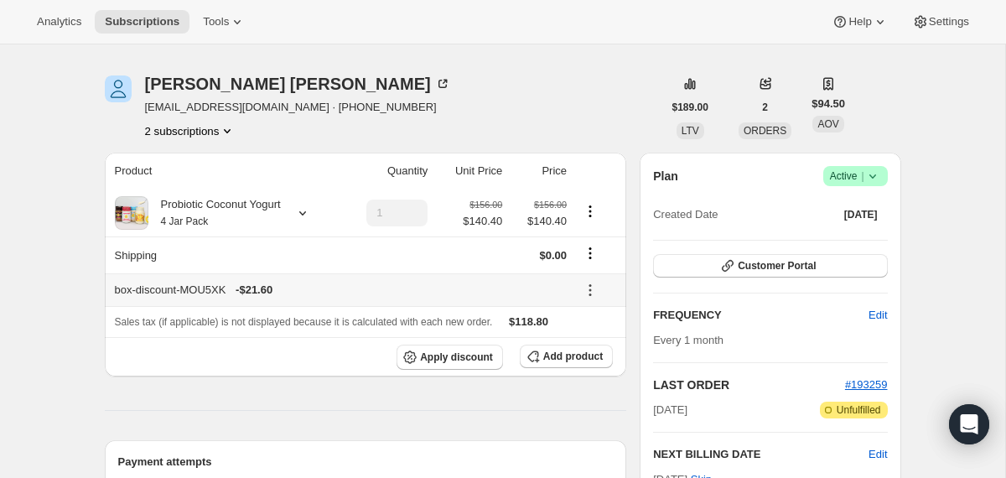
scroll to position [14, 0]
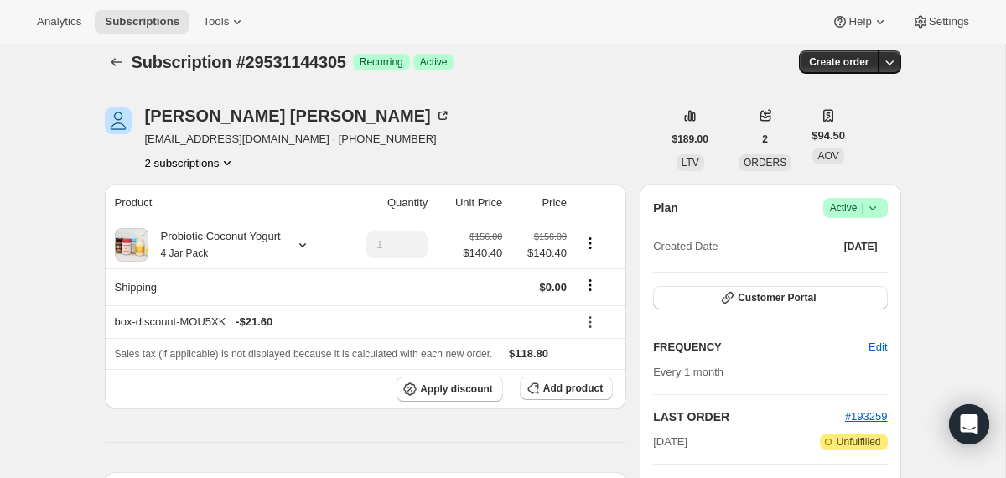
click at [880, 210] on icon at bounding box center [873, 208] width 17 height 17
click at [863, 271] on span "Cancel subscription" at bounding box center [849, 269] width 95 height 13
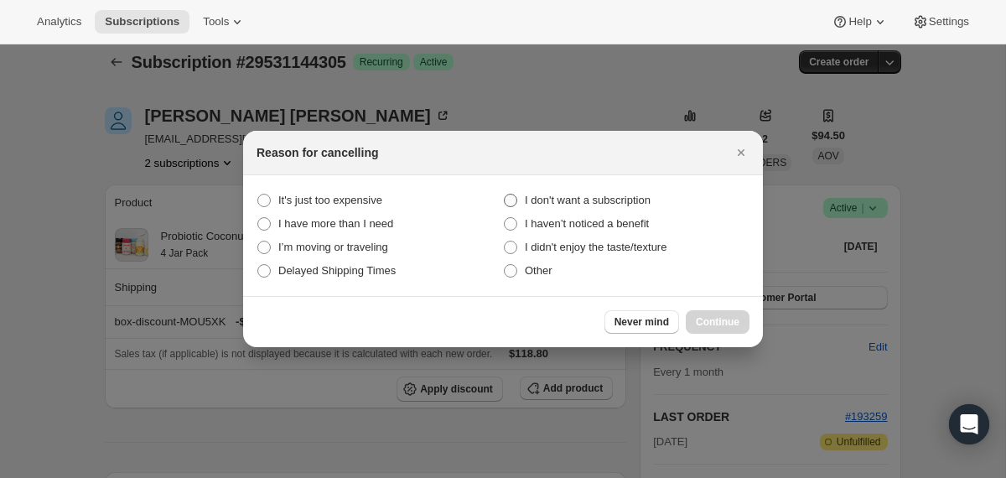
click at [636, 198] on span "I don't want a subscription" at bounding box center [588, 200] width 126 height 13
click at [505, 195] on subscription "I don't want a subscription" at bounding box center [504, 194] width 1 height 1
radio subscription "true"
click at [711, 322] on span "Continue" at bounding box center [718, 321] width 44 height 13
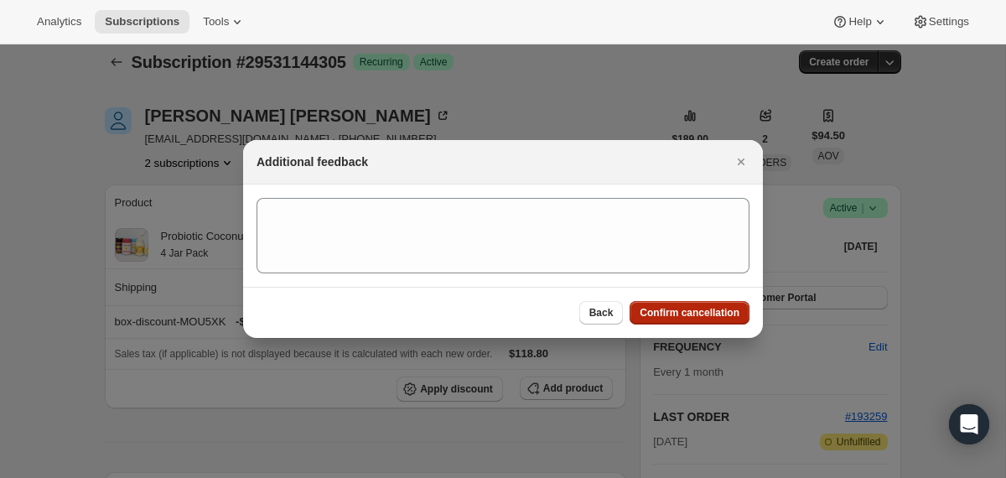
click at [694, 310] on span "Confirm cancellation" at bounding box center [690, 312] width 100 height 13
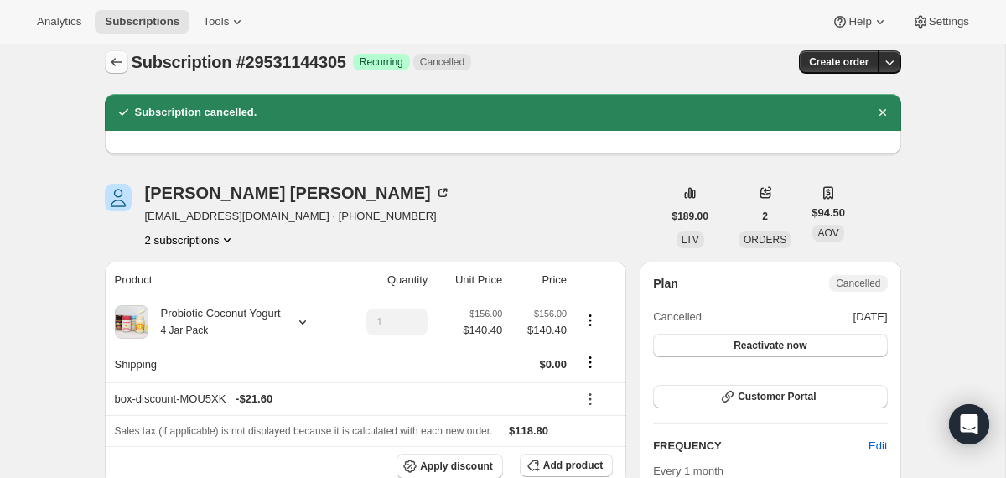
click at [116, 57] on icon "Subscriptions" at bounding box center [116, 62] width 17 height 17
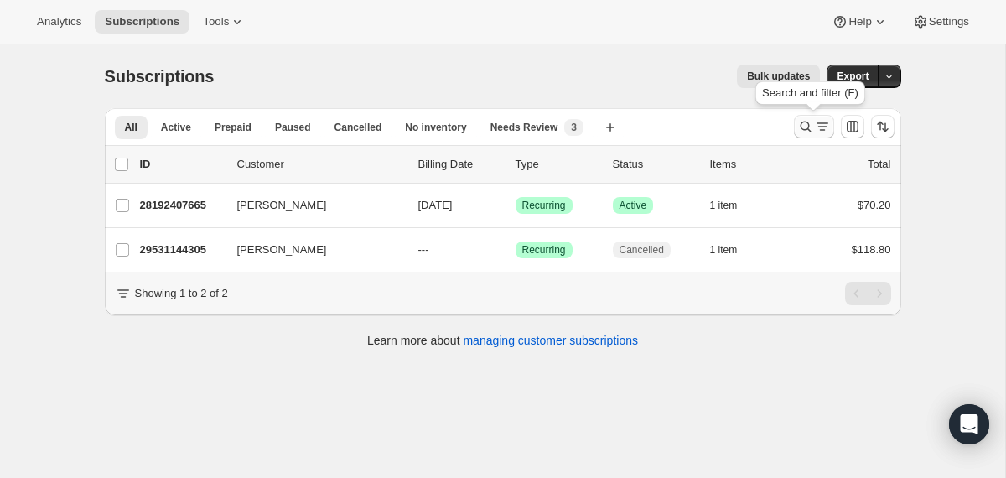
click at [802, 127] on icon "Search and filter results" at bounding box center [806, 126] width 17 height 17
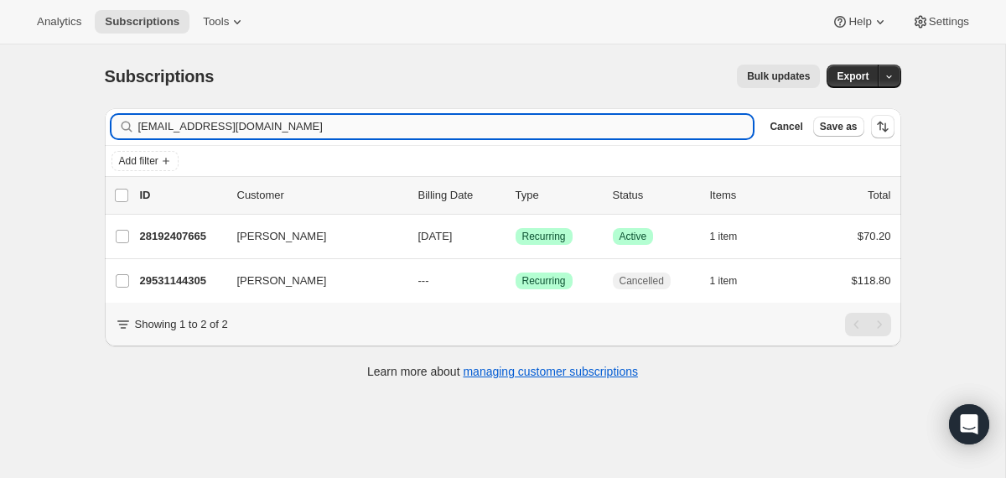
click at [642, 127] on input "[EMAIL_ADDRESS][DOMAIN_NAME]" at bounding box center [446, 126] width 616 height 23
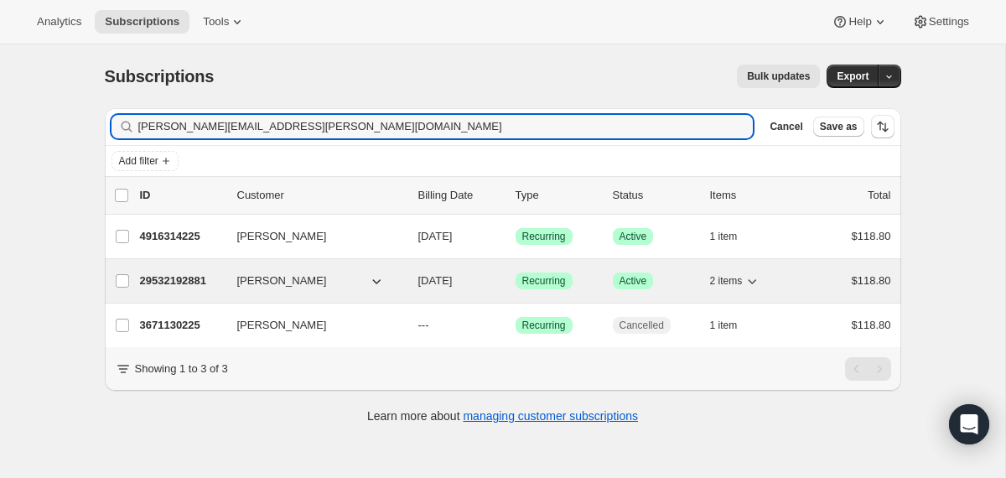
type input "[PERSON_NAME][EMAIL_ADDRESS][PERSON_NAME][DOMAIN_NAME]"
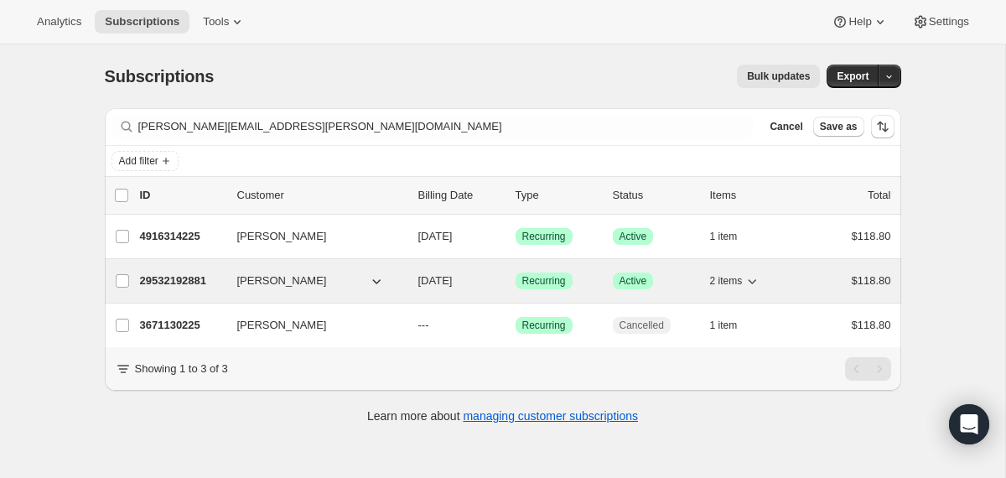
click at [409, 276] on div "29532192881 [PERSON_NAME] [DATE] Success Recurring Success Active 2 items $118.…" at bounding box center [515, 280] width 751 height 23
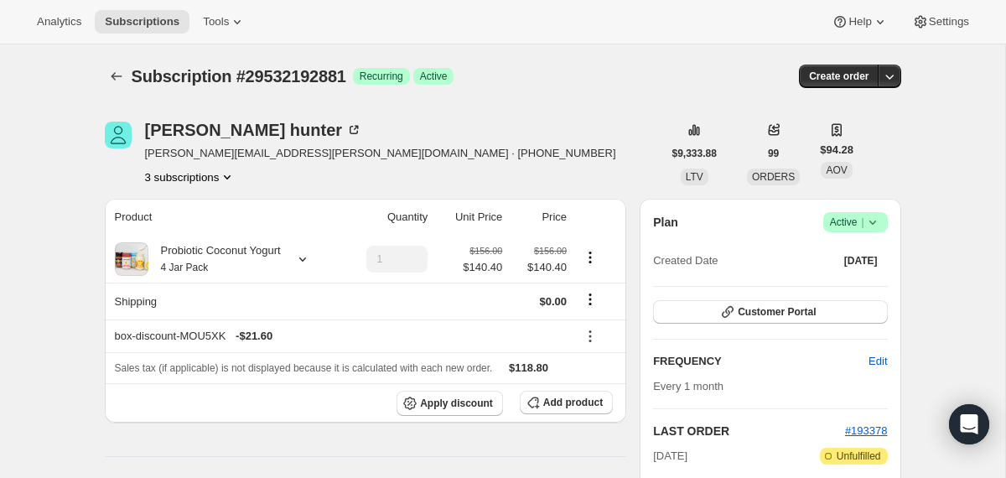
click at [872, 222] on icon at bounding box center [873, 222] width 17 height 17
click at [838, 279] on span "Cancel subscription" at bounding box center [849, 284] width 95 height 13
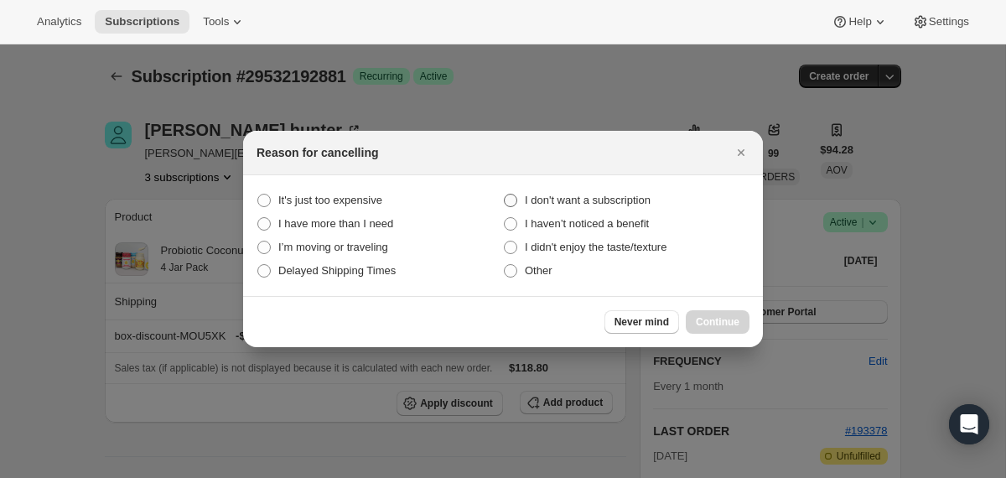
click at [641, 203] on span "I don't want a subscription" at bounding box center [588, 200] width 126 height 13
click at [505, 195] on subscription "I don't want a subscription" at bounding box center [504, 194] width 1 height 1
radio subscription "true"
click at [704, 319] on span "Continue" at bounding box center [718, 321] width 44 height 13
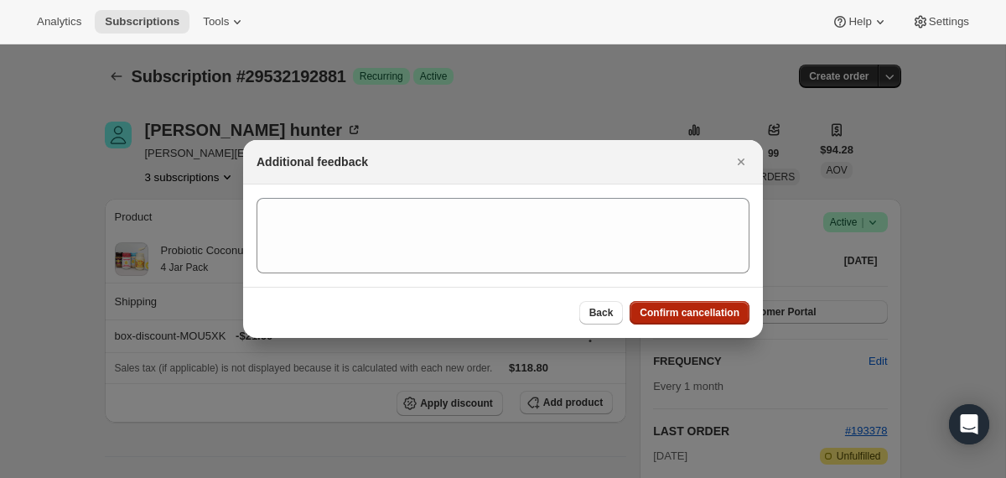
click at [667, 306] on button "Confirm cancellation" at bounding box center [690, 312] width 120 height 23
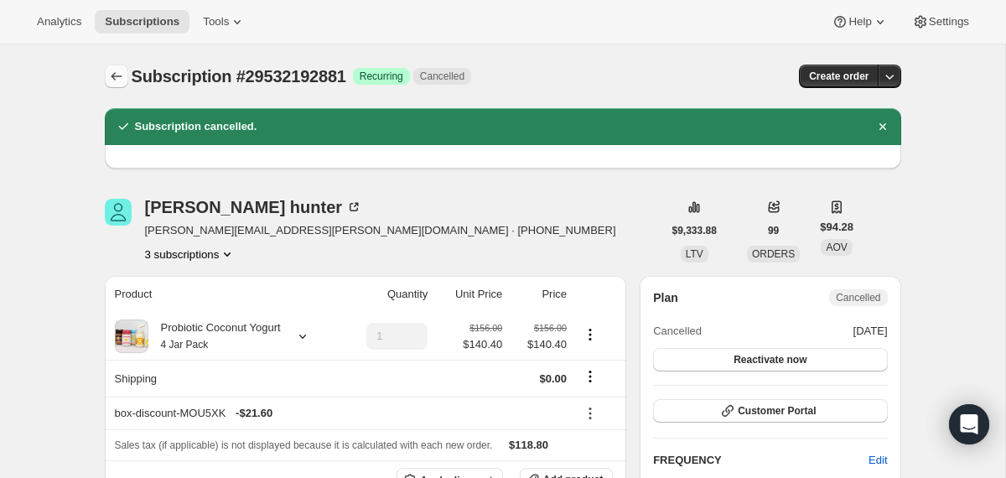
click at [127, 81] on button "Subscriptions" at bounding box center [116, 76] width 23 height 23
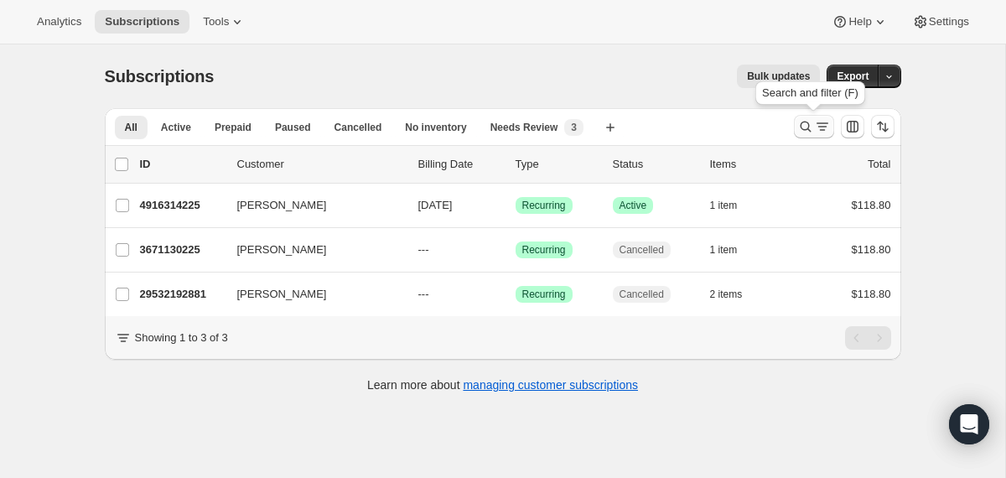
click at [801, 129] on icon "Search and filter results" at bounding box center [806, 126] width 17 height 17
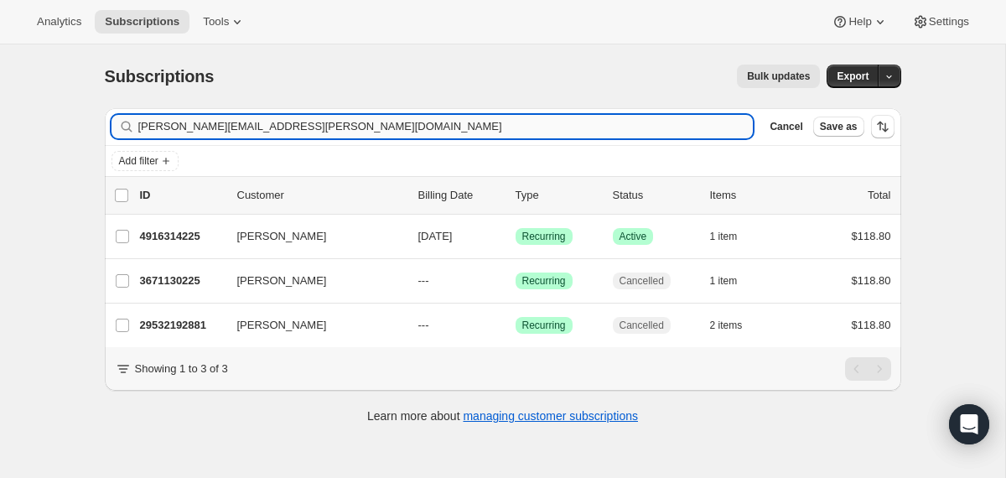
click at [647, 125] on input "[PERSON_NAME][EMAIL_ADDRESS][PERSON_NAME][DOMAIN_NAME]" at bounding box center [446, 126] width 616 height 23
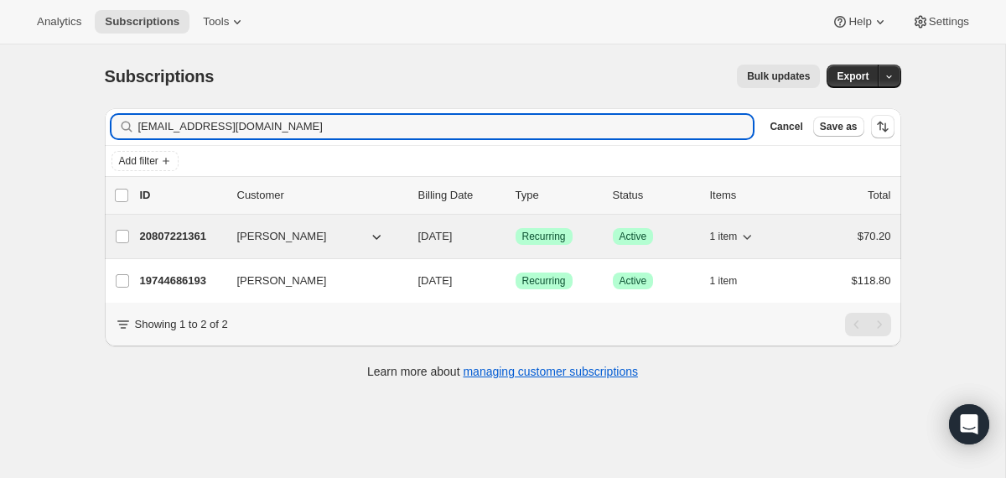
type input "[EMAIL_ADDRESS][DOMAIN_NAME]"
click at [407, 244] on div "20807221361 [PERSON_NAME] [DATE] Success Recurring Success Active 1 item $70.20" at bounding box center [515, 236] width 751 height 23
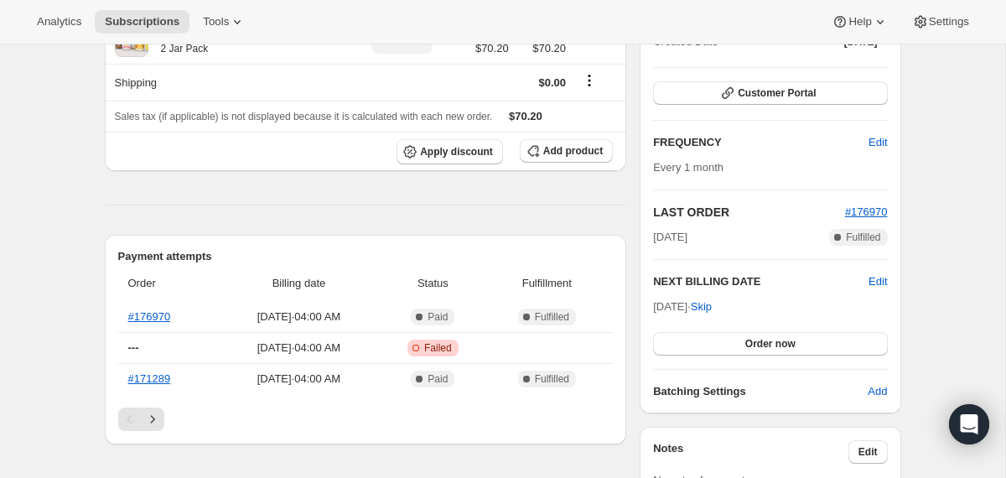
scroll to position [221, 0]
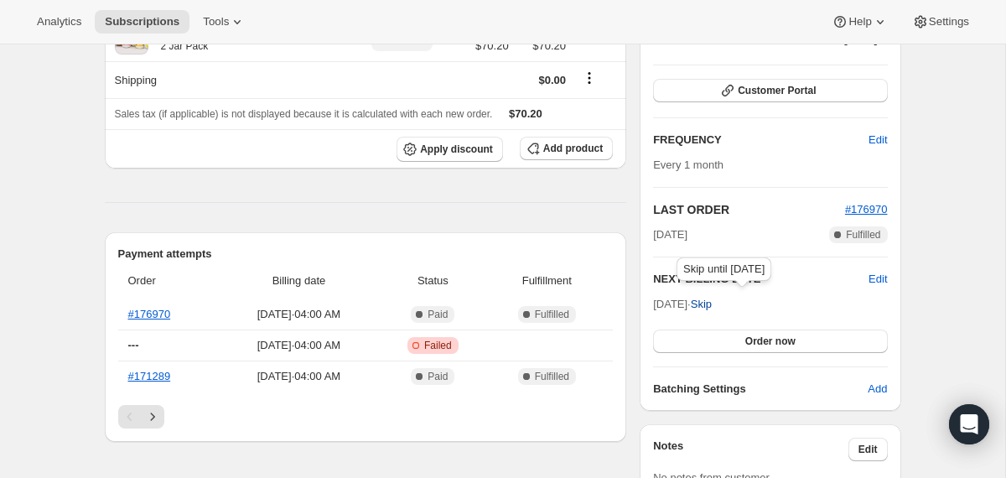
click at [712, 306] on span "Skip" at bounding box center [701, 304] width 21 height 17
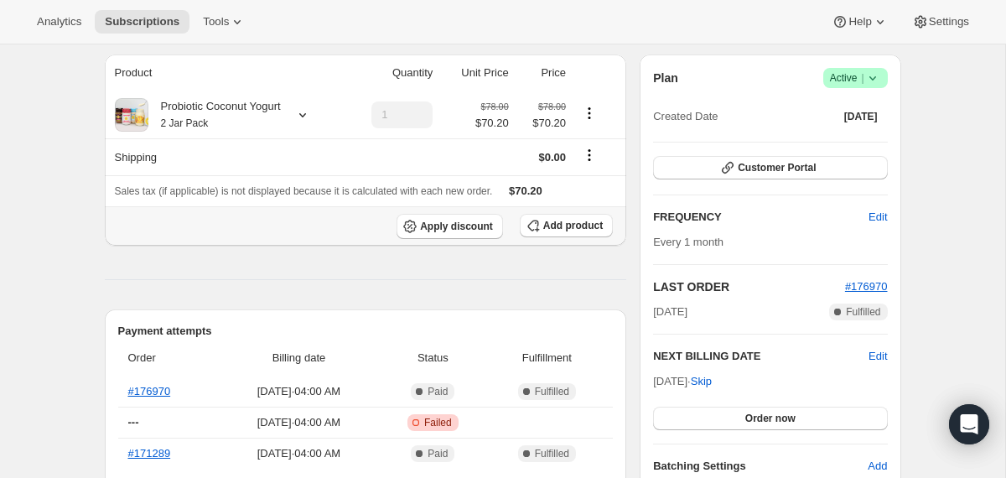
scroll to position [0, 0]
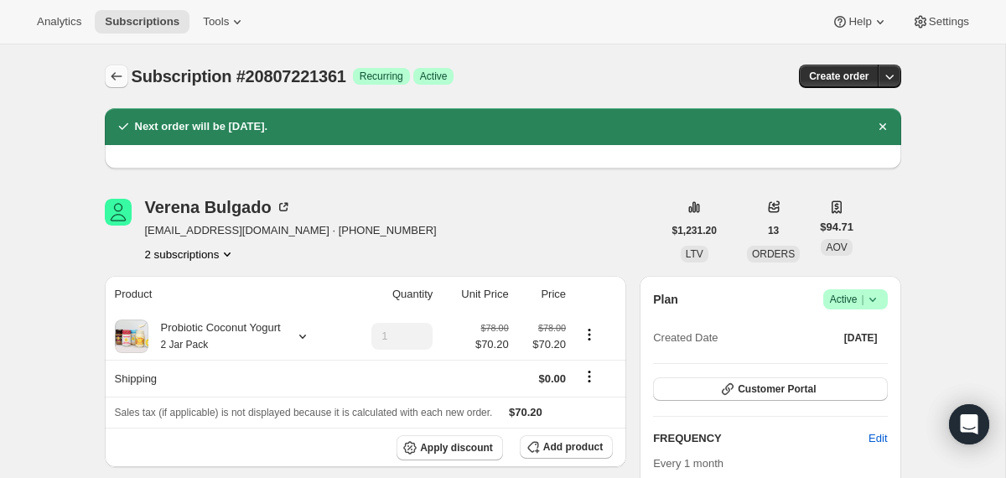
click at [124, 78] on icon "Subscriptions" at bounding box center [116, 76] width 17 height 17
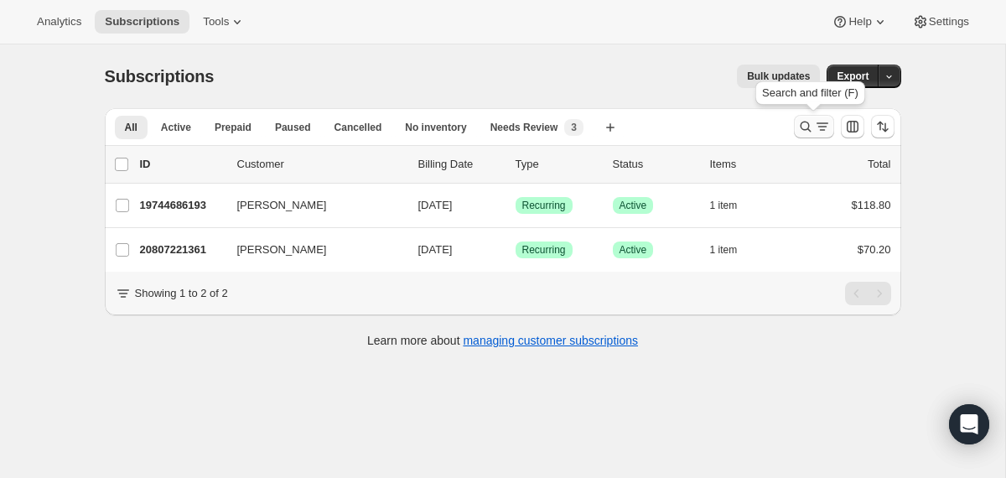
click at [803, 132] on icon "Search and filter results" at bounding box center [806, 126] width 17 height 17
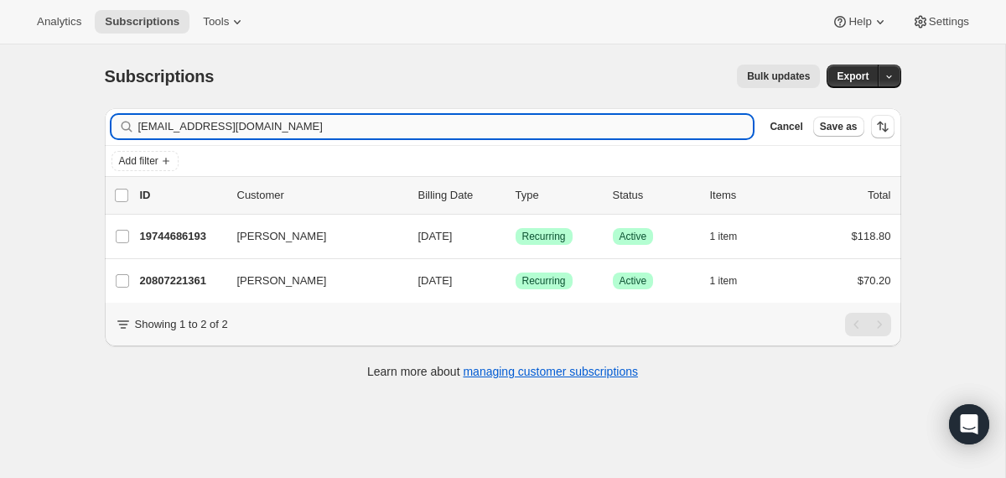
click at [645, 126] on input "[EMAIL_ADDRESS][DOMAIN_NAME]" at bounding box center [446, 126] width 616 height 23
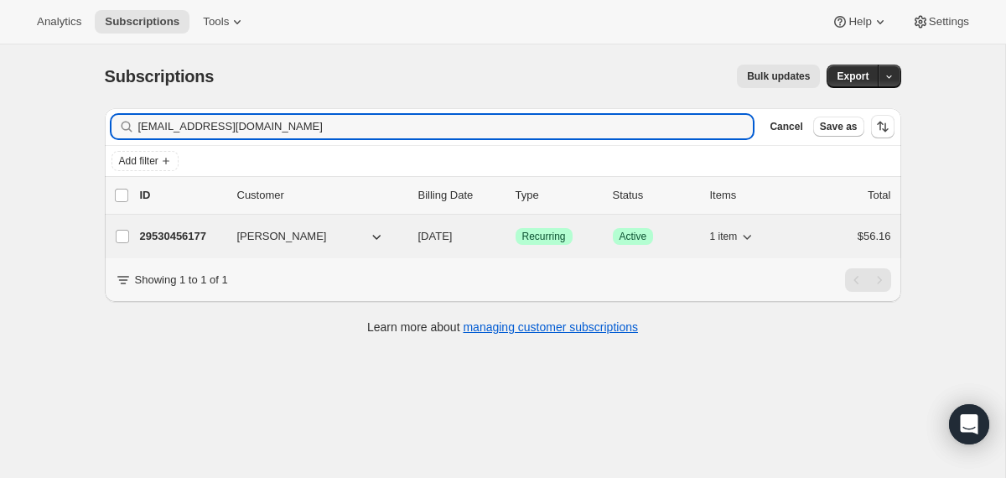
type input "[EMAIL_ADDRESS][DOMAIN_NAME]"
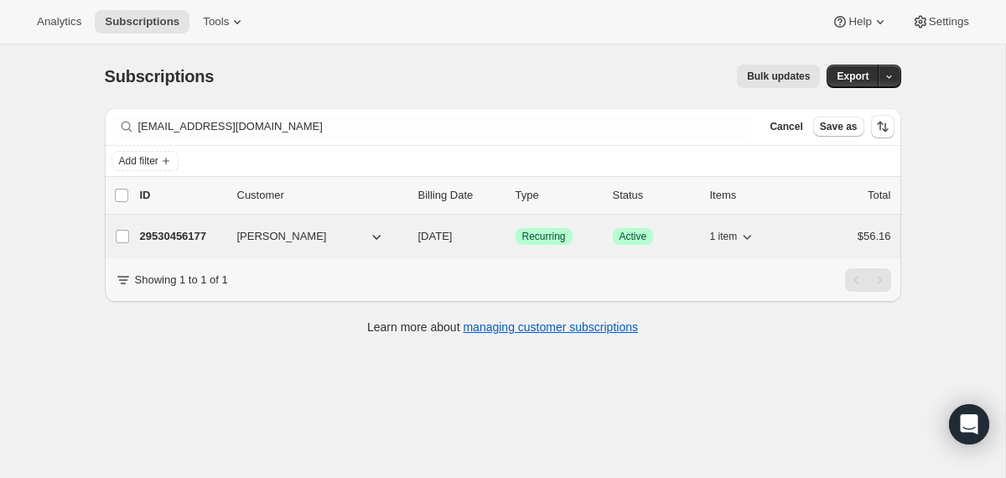
click at [419, 234] on span "[DATE]" at bounding box center [435, 236] width 34 height 13
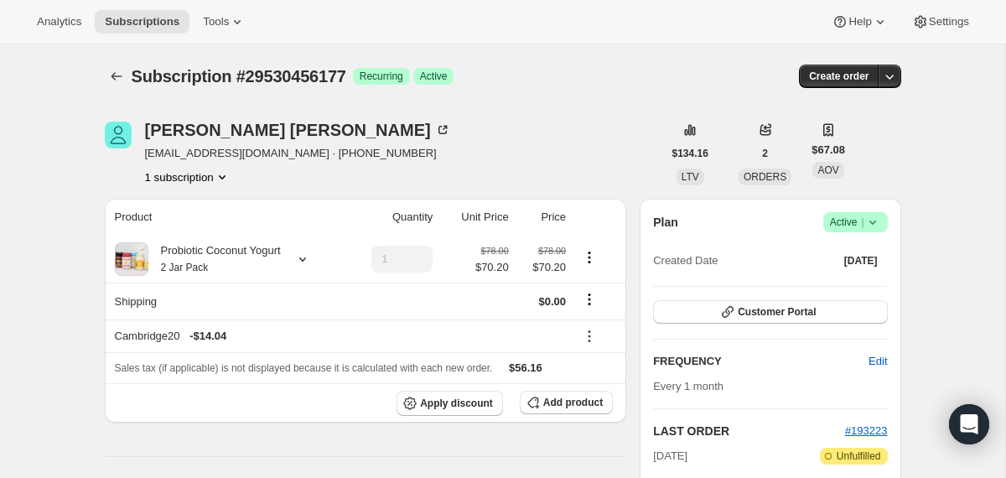
click at [880, 229] on icon at bounding box center [873, 222] width 17 height 17
click at [862, 282] on span "Cancel subscription" at bounding box center [849, 284] width 95 height 13
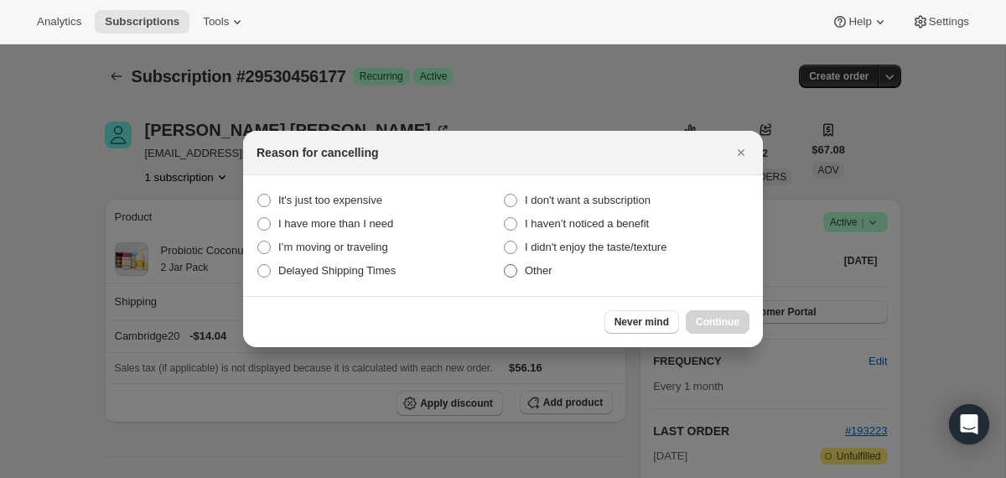
click at [553, 276] on span "Other" at bounding box center [539, 270] width 28 height 13
click at [505, 265] on input "Other" at bounding box center [504, 264] width 1 height 1
radio input "true"
click at [711, 327] on span "Continue" at bounding box center [718, 321] width 44 height 13
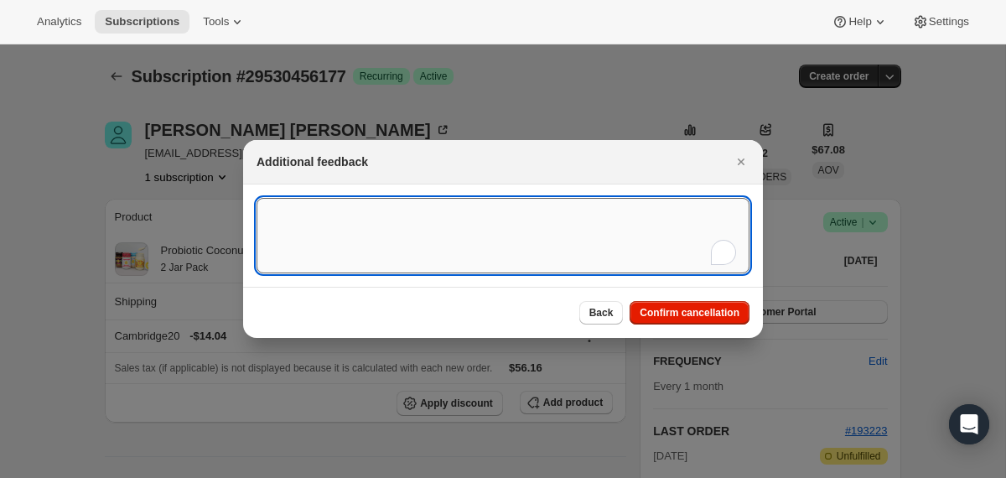
click at [585, 221] on textarea "To enrich screen reader interactions, please activate Accessibility in Grammarl…" at bounding box center [503, 235] width 493 height 75
type textarea "only initial order wanted"
click at [650, 316] on span "Confirm cancellation" at bounding box center [690, 312] width 100 height 13
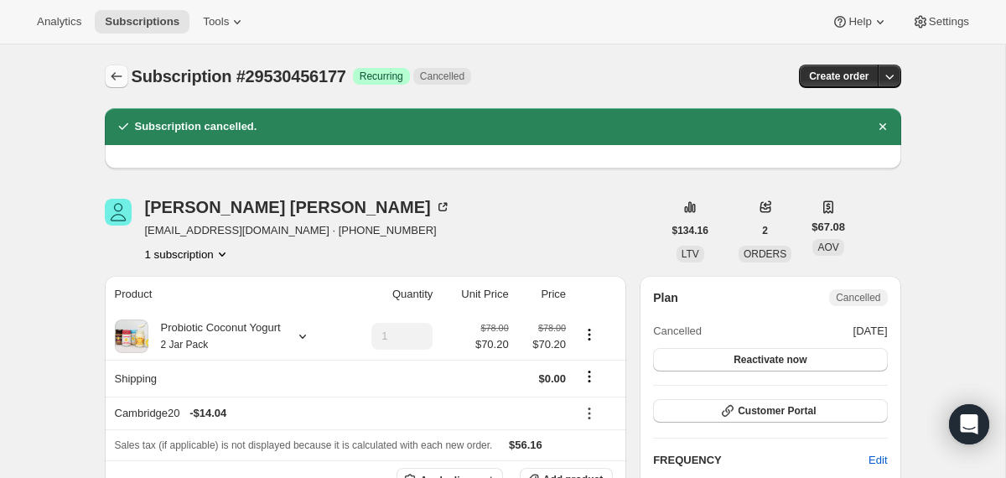
click at [112, 72] on icon "Subscriptions" at bounding box center [116, 76] width 17 height 17
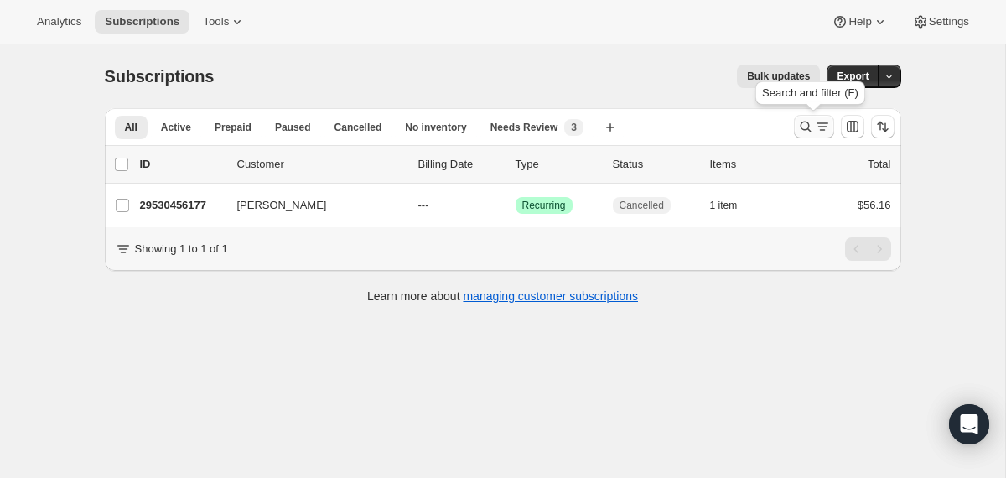
click at [803, 122] on icon "Search and filter results" at bounding box center [806, 126] width 17 height 17
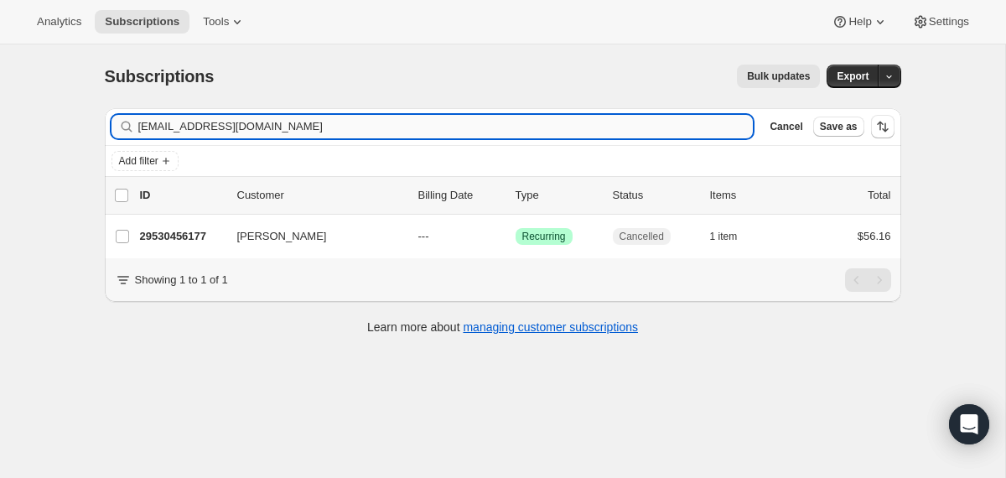
click at [652, 128] on input "[EMAIL_ADDRESS][DOMAIN_NAME]" at bounding box center [446, 126] width 616 height 23
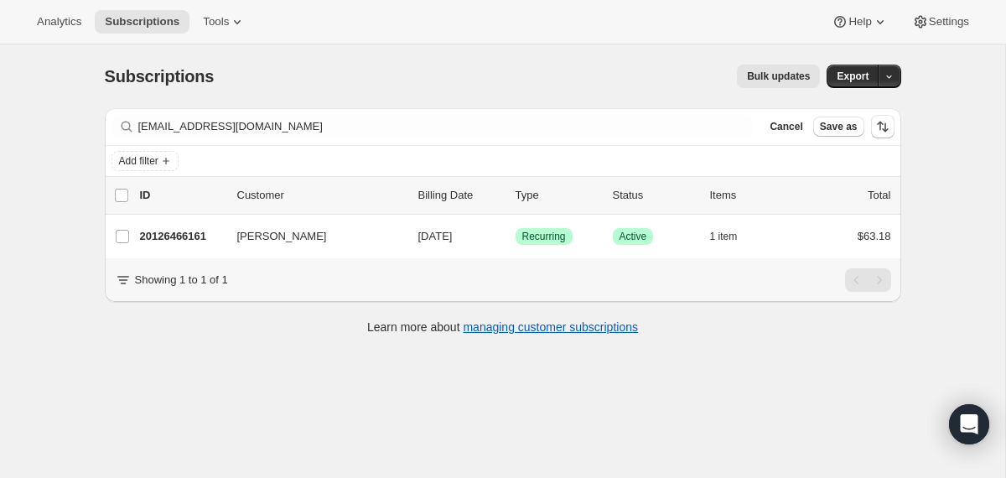
click at [327, 112] on div "Filter subscribers [EMAIL_ADDRESS][DOMAIN_NAME] Clear Cancel Save as" at bounding box center [503, 126] width 797 height 37
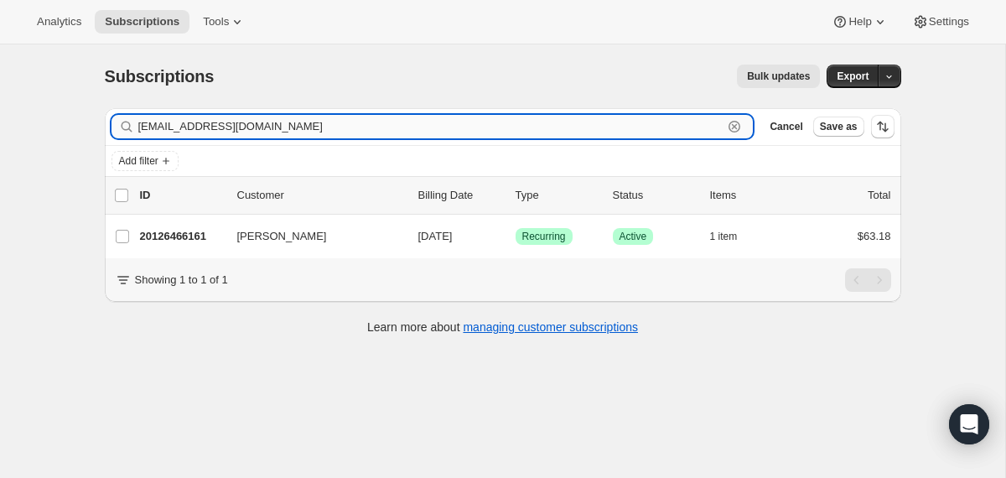
click at [328, 120] on input "[EMAIL_ADDRESS][DOMAIN_NAME]" at bounding box center [430, 126] width 585 height 23
paste input "sydney@frenchsquirre"
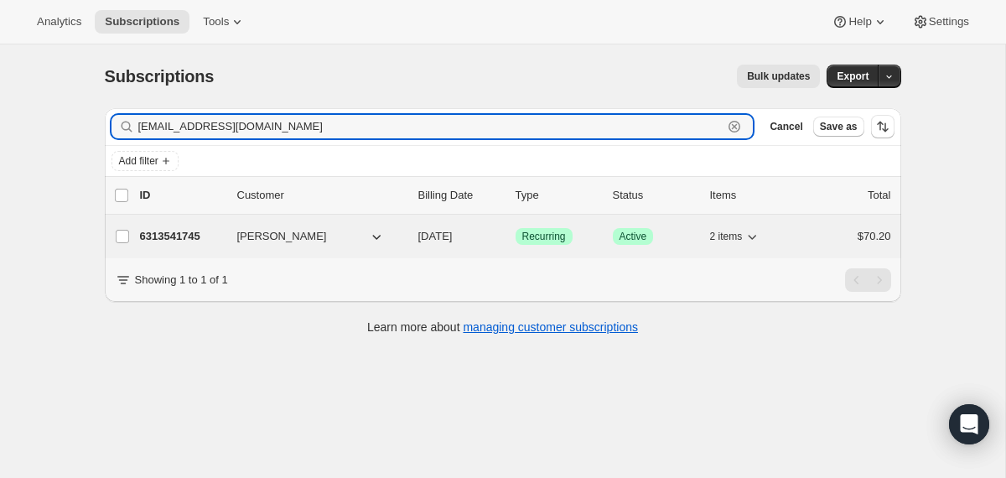
type input "[EMAIL_ADDRESS][DOMAIN_NAME]"
click at [415, 234] on div "6313541745 [GEOGRAPHIC_DATA][PERSON_NAME] [DATE] Success Recurring Success Acti…" at bounding box center [515, 236] width 751 height 23
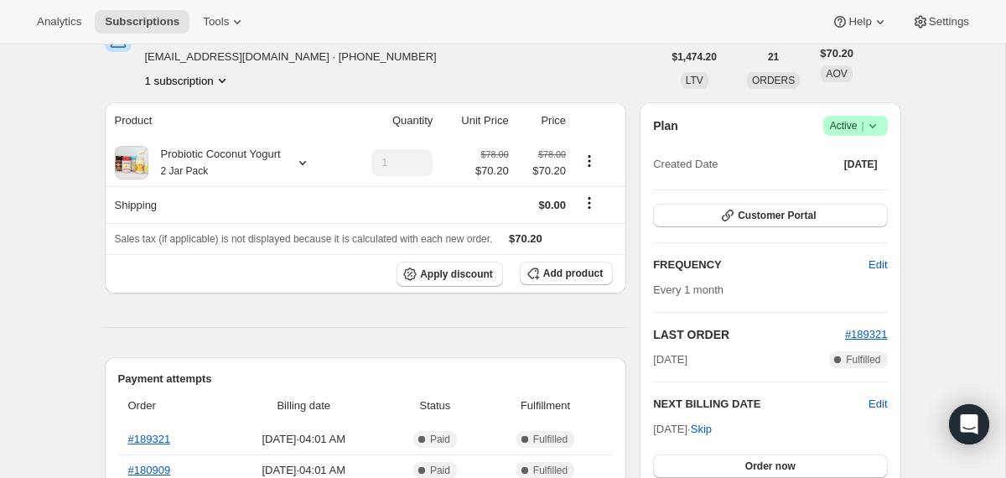
scroll to position [96, 0]
click at [306, 168] on icon at bounding box center [302, 163] width 17 height 17
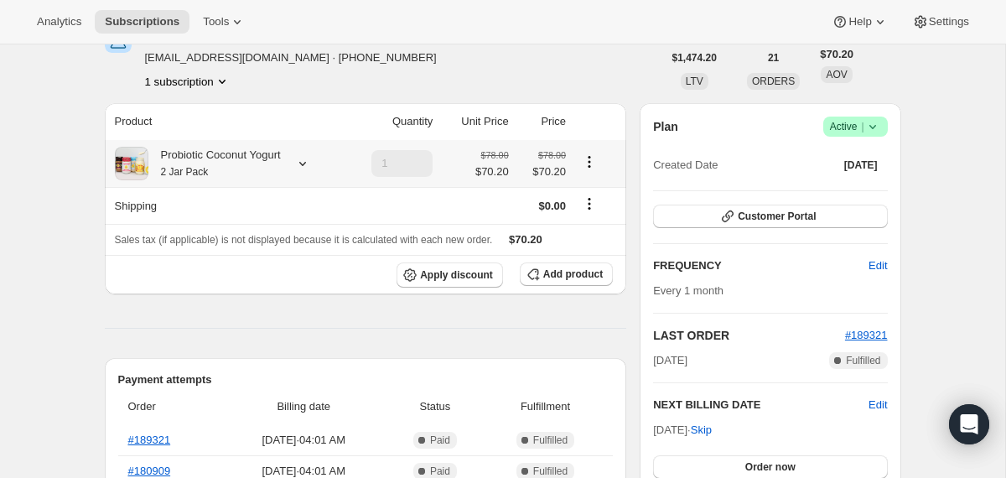
click at [306, 174] on div "Probiotic Coconut Yogurt 2 Jar Pack" at bounding box center [227, 164] width 225 height 34
click at [309, 162] on icon at bounding box center [302, 163] width 17 height 17
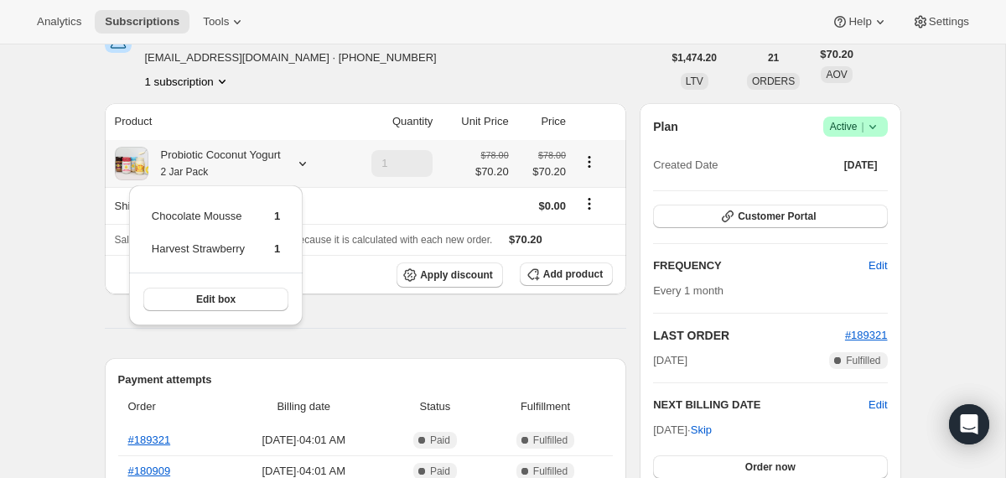
drag, startPoint x: 295, startPoint y: 249, endPoint x: 144, endPoint y: 221, distance: 153.6
click at [144, 221] on div "Chocolate Mousse 1 Harvest Strawberry 1 Edit box" at bounding box center [216, 255] width 174 height 140
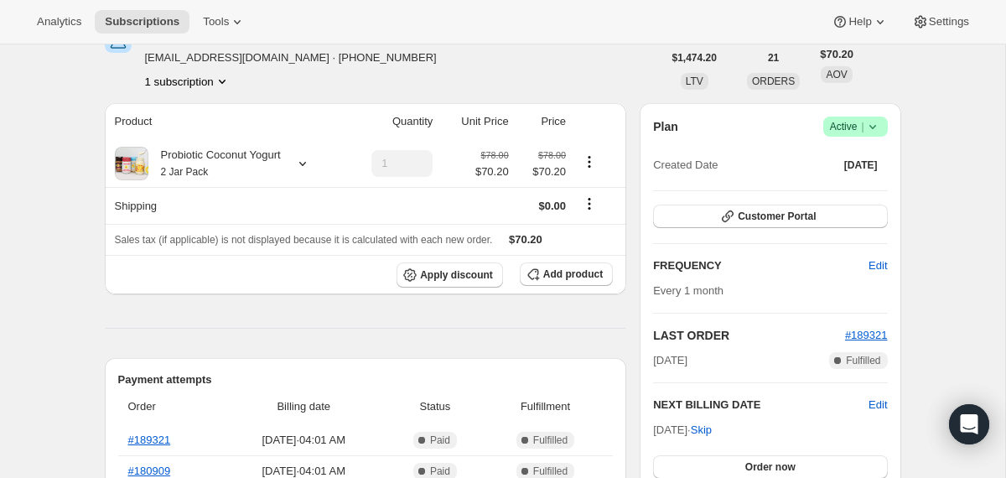
scroll to position [0, 0]
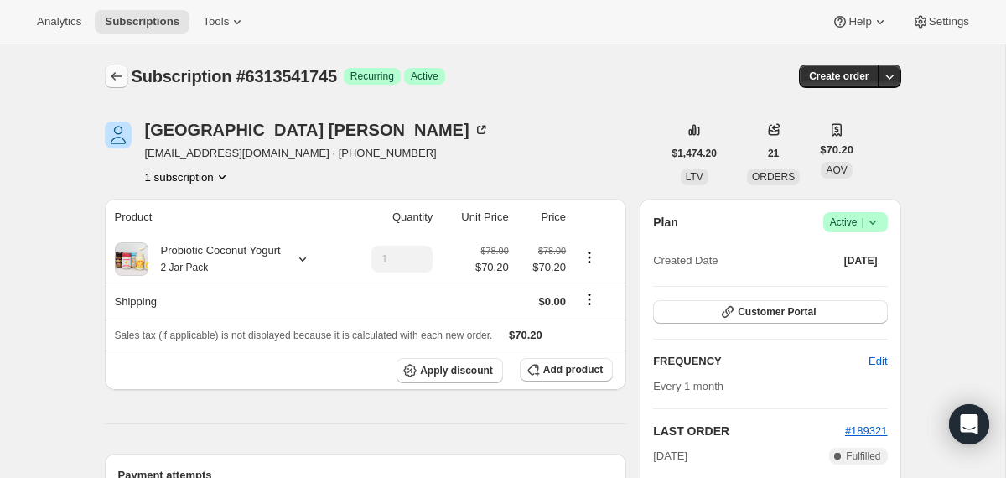
click at [119, 79] on icon "Subscriptions" at bounding box center [116, 76] width 17 height 17
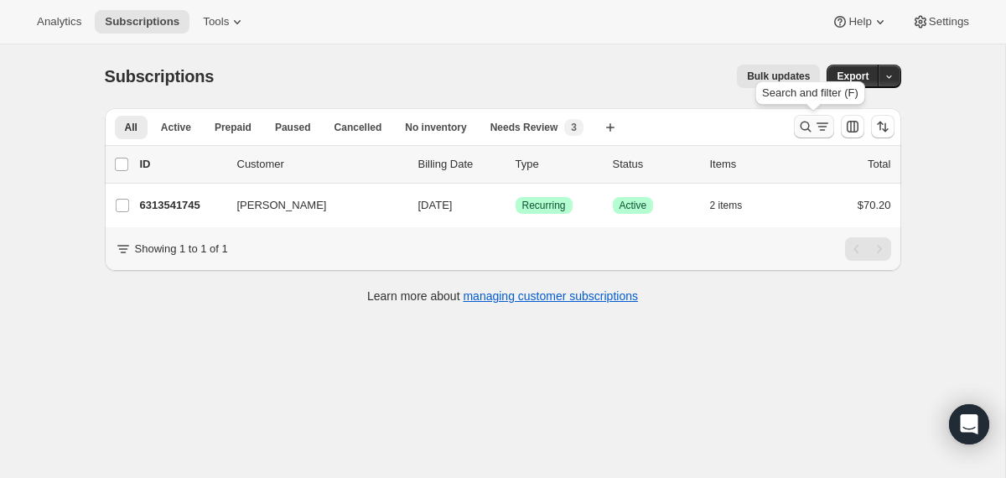
click at [802, 125] on icon "Search and filter results" at bounding box center [806, 126] width 17 height 17
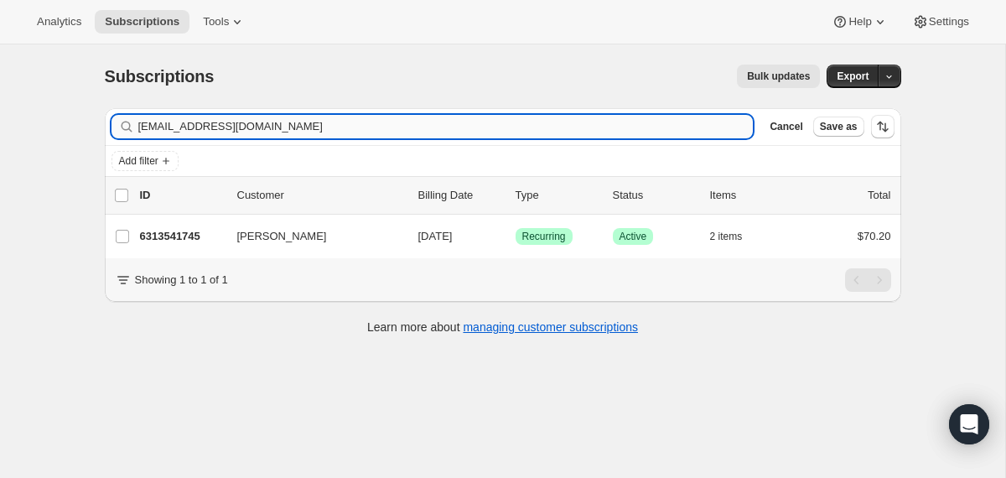
click at [585, 120] on input "[EMAIL_ADDRESS][DOMAIN_NAME]" at bounding box center [446, 126] width 616 height 23
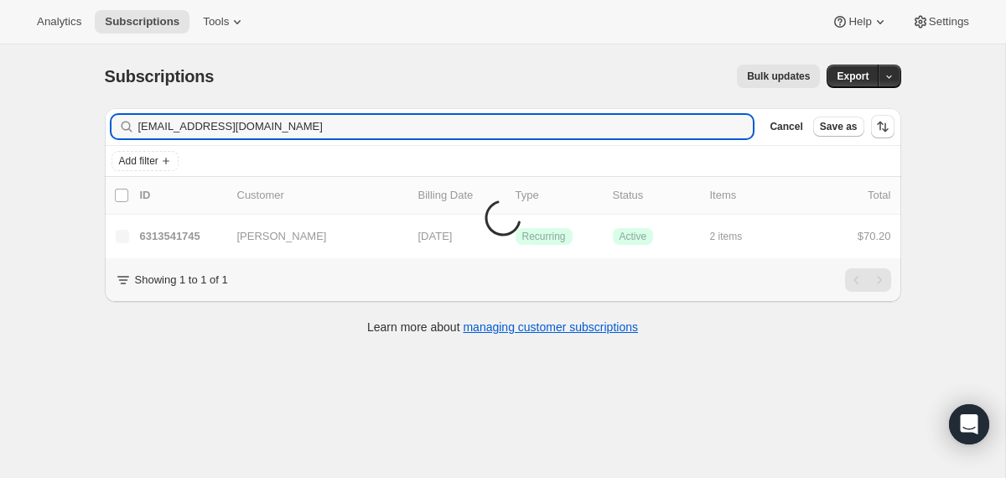
type input "[EMAIL_ADDRESS][DOMAIN_NAME]"
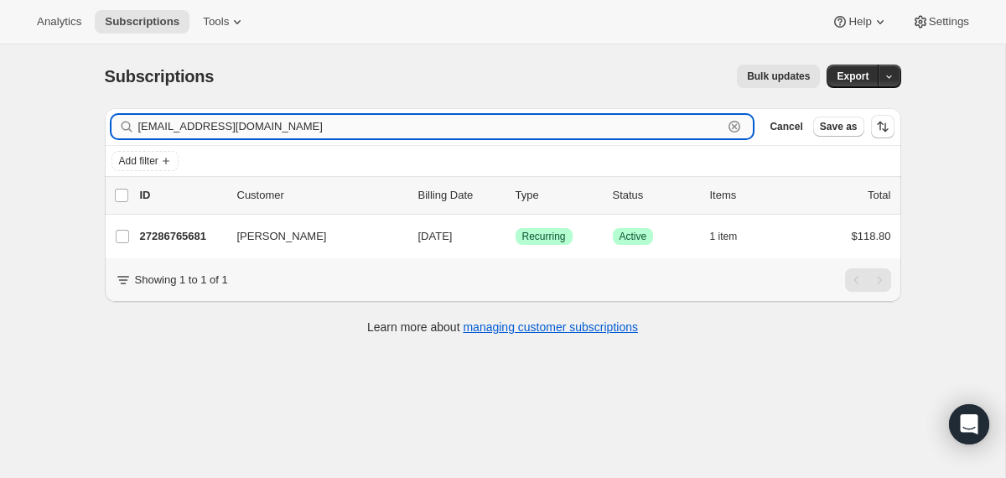
click at [714, 127] on input "[EMAIL_ADDRESS][DOMAIN_NAME]" at bounding box center [430, 126] width 585 height 23
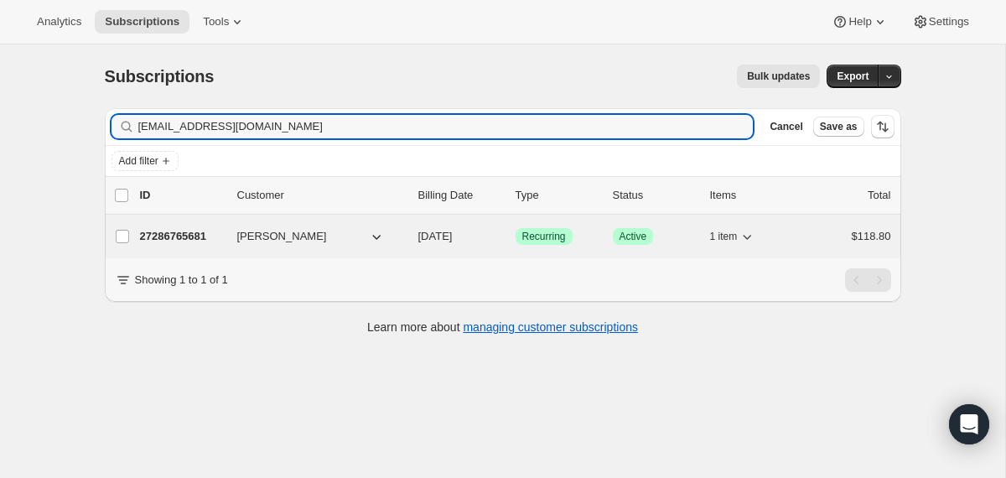
click at [411, 240] on div "27286765681 [PERSON_NAME] [DATE] Success Recurring Success Active 1 item $118.80" at bounding box center [515, 236] width 751 height 23
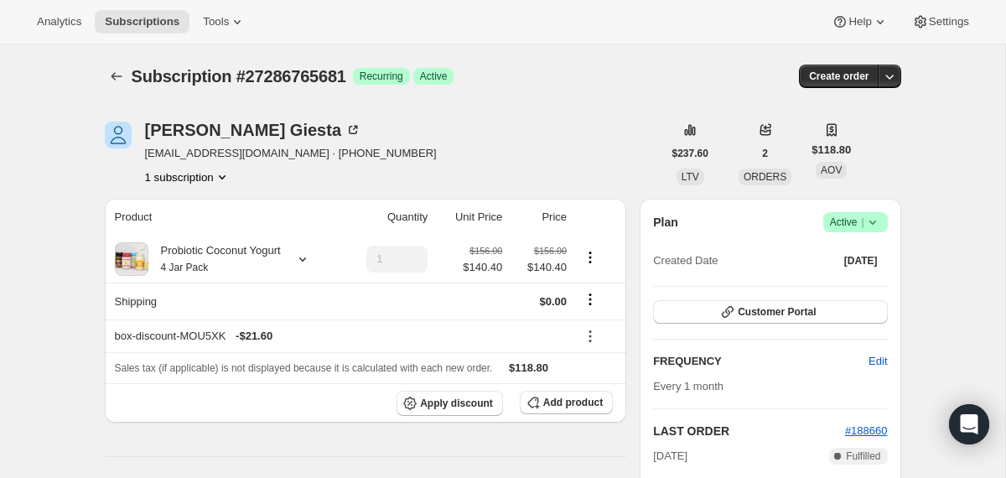
click at [875, 220] on icon at bounding box center [873, 222] width 17 height 17
click at [831, 288] on span "Cancel subscription" at bounding box center [849, 284] width 95 height 13
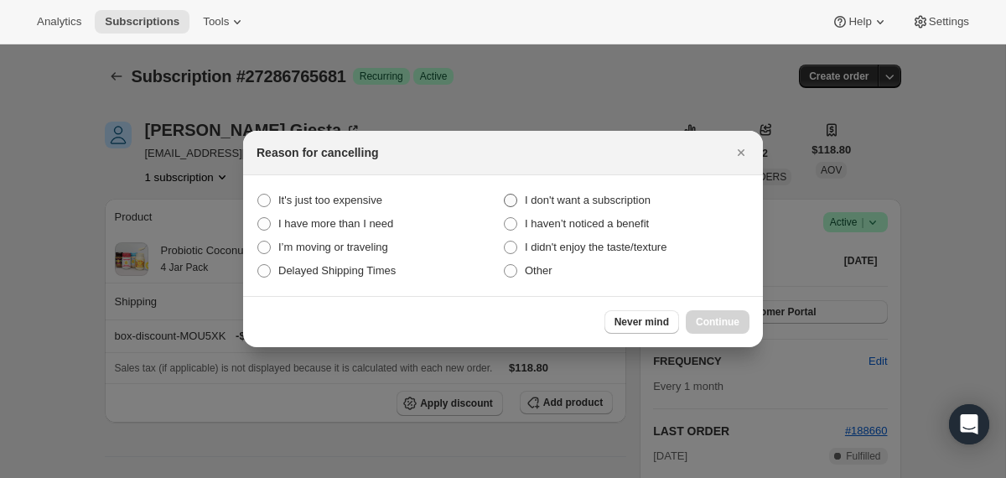
click at [634, 204] on span "I don't want a subscription" at bounding box center [588, 200] width 126 height 13
click at [505, 195] on subscription "I don't want a subscription" at bounding box center [504, 194] width 1 height 1
radio subscription "true"
click at [704, 320] on span "Continue" at bounding box center [718, 321] width 44 height 13
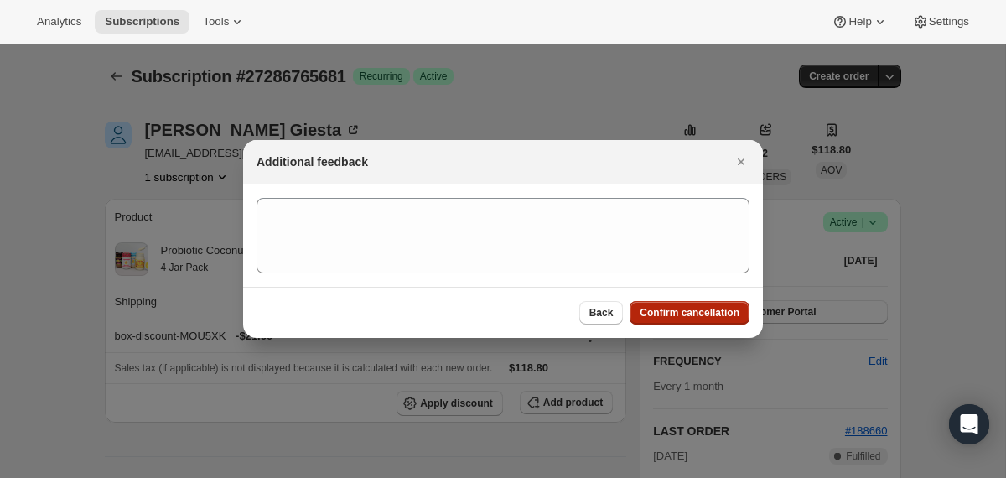
click at [704, 320] on button "Confirm cancellation" at bounding box center [690, 312] width 120 height 23
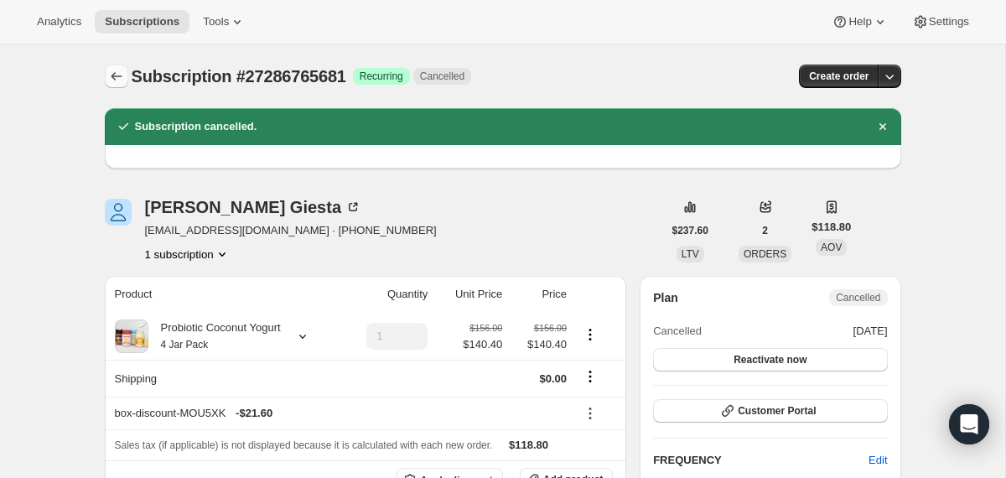
click at [113, 81] on icon "Subscriptions" at bounding box center [116, 76] width 17 height 17
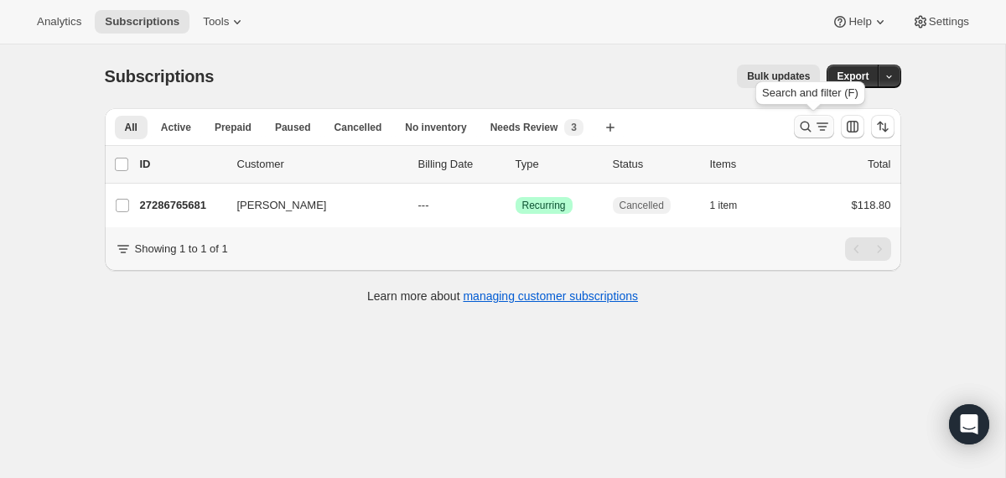
click at [800, 130] on icon "Search and filter results" at bounding box center [806, 126] width 17 height 17
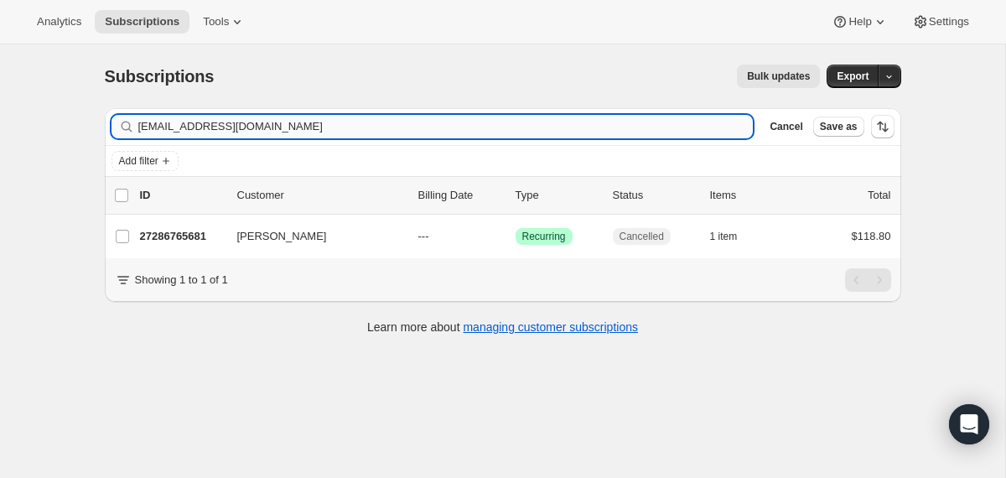
click at [560, 127] on input "[EMAIL_ADDRESS][DOMAIN_NAME]" at bounding box center [446, 126] width 616 height 23
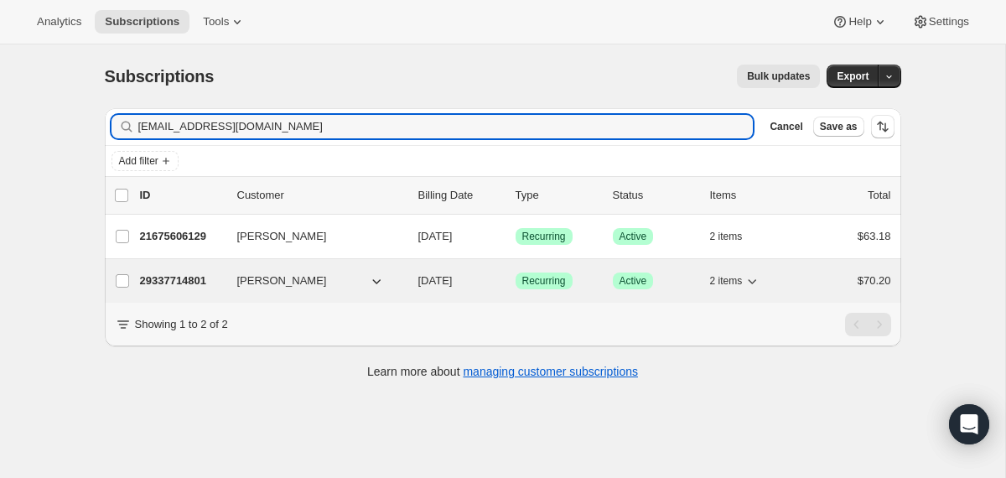
type input "[EMAIL_ADDRESS][DOMAIN_NAME]"
click at [402, 280] on div "[PERSON_NAME]" at bounding box center [321, 281] width 168 height 17
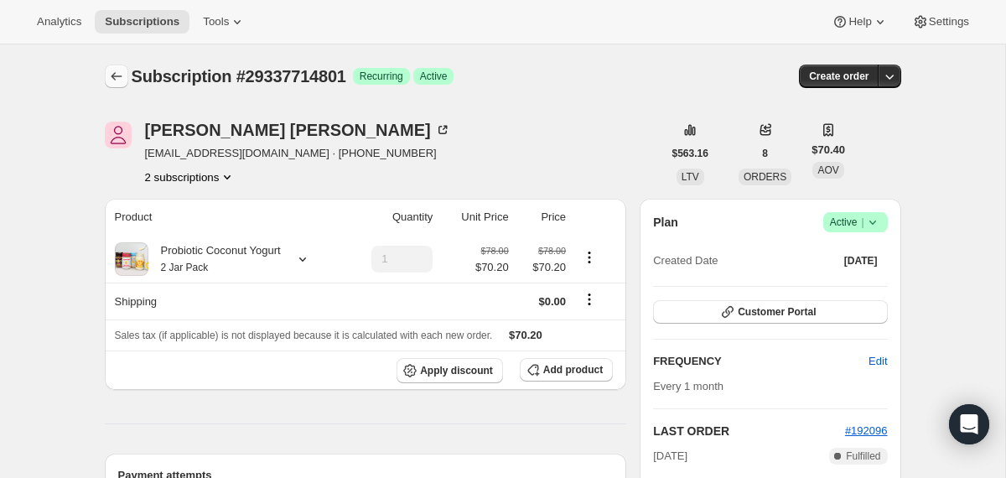
click at [120, 72] on icon "Subscriptions" at bounding box center [116, 76] width 17 height 17
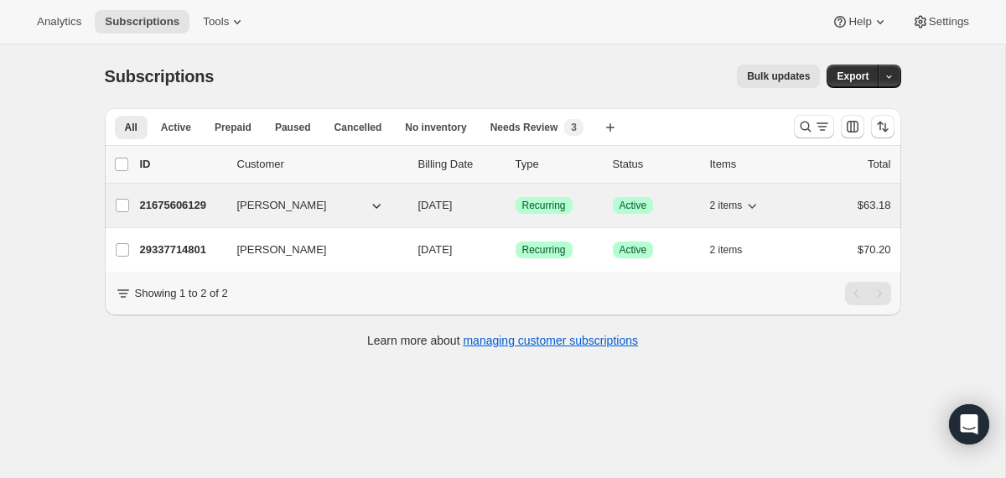
click at [417, 206] on div "21675606129 [PERSON_NAME] [DATE] Success Recurring Success Active 2 items $63.18" at bounding box center [515, 205] width 751 height 23
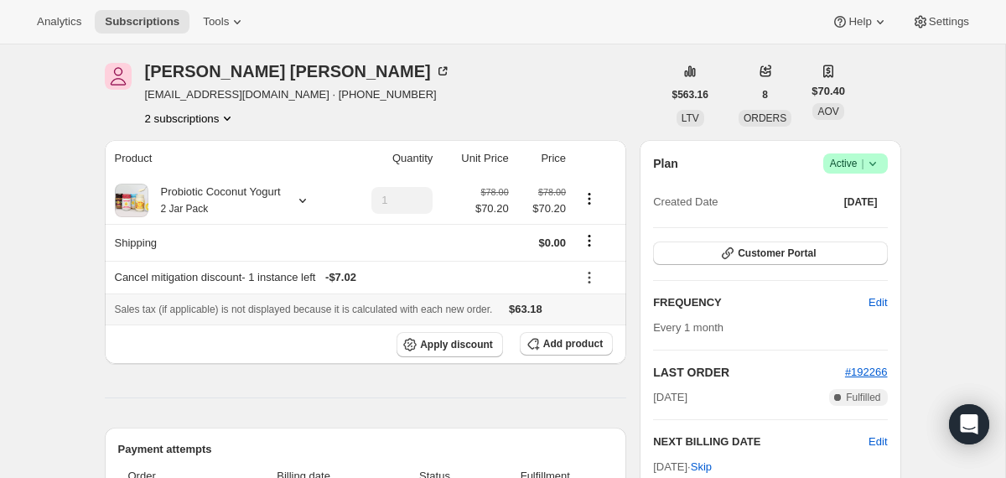
scroll to position [4, 0]
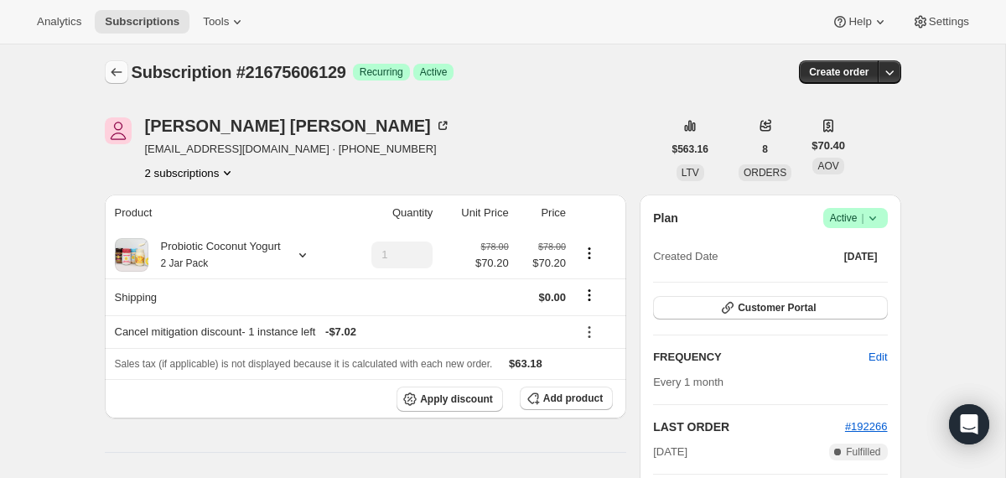
click at [119, 73] on icon "Subscriptions" at bounding box center [116, 72] width 17 height 17
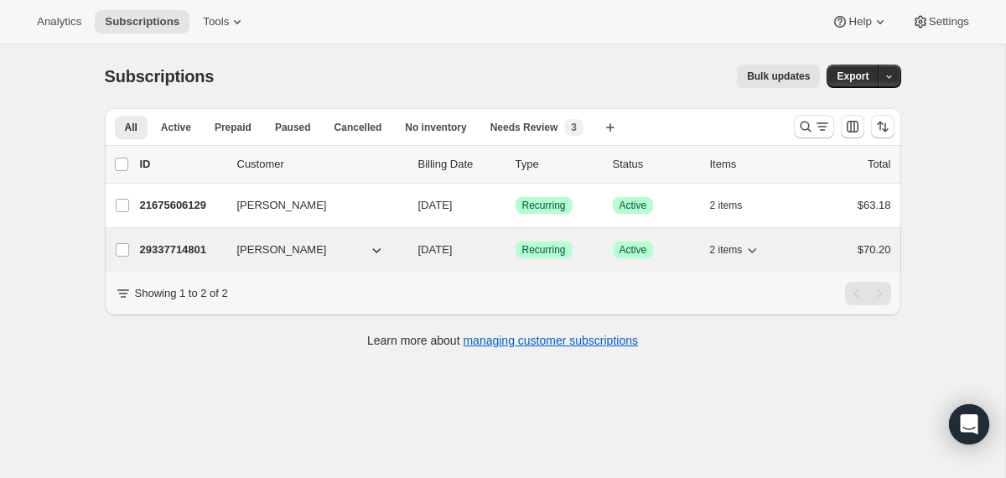
click at [403, 258] on div "29337714801 [PERSON_NAME] [DATE] Success Recurring Success Active 2 items $70.20" at bounding box center [515, 249] width 751 height 23
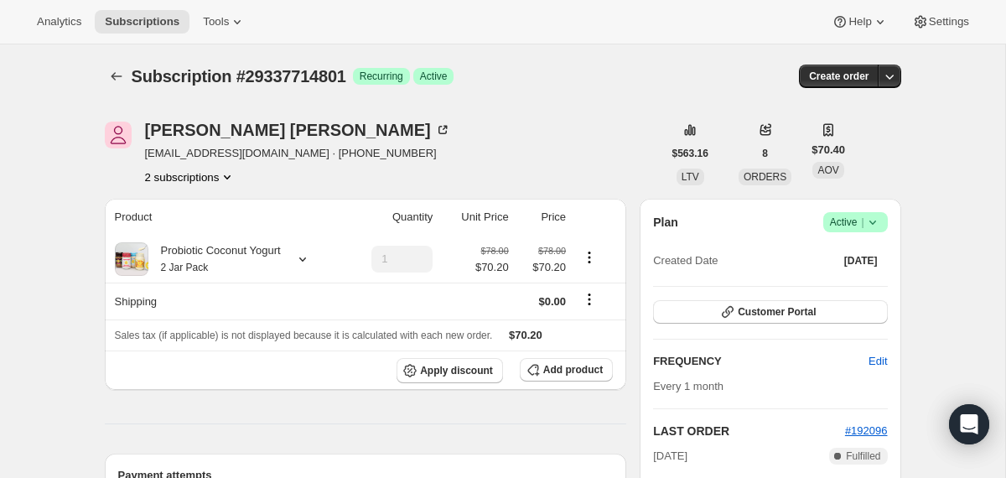
click at [871, 222] on icon at bounding box center [872, 223] width 7 height 4
click at [864, 288] on span "Cancel subscription" at bounding box center [849, 284] width 95 height 13
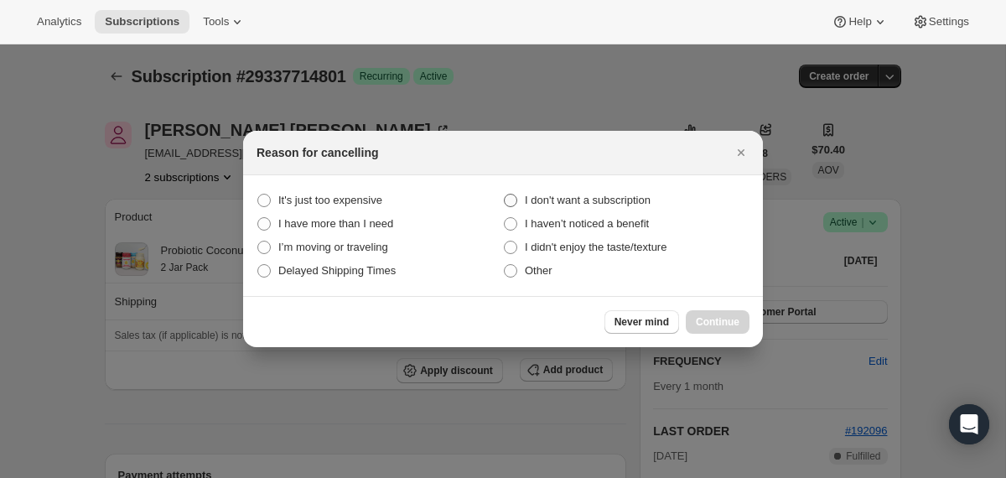
click at [637, 206] on span "I don't want a subscription" at bounding box center [588, 200] width 126 height 17
click at [505, 195] on subscription "I don't want a subscription" at bounding box center [504, 194] width 1 height 1
radio subscription "true"
click at [701, 325] on span "Continue" at bounding box center [718, 321] width 44 height 13
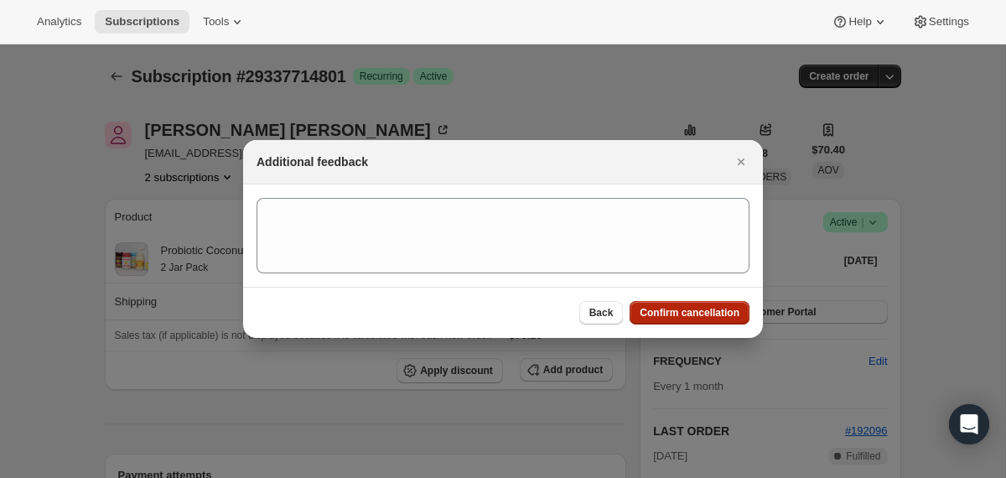
click at [701, 325] on div "Back Confirm cancellation" at bounding box center [503, 312] width 520 height 51
click at [702, 304] on button "Confirm cancellation" at bounding box center [690, 312] width 120 height 23
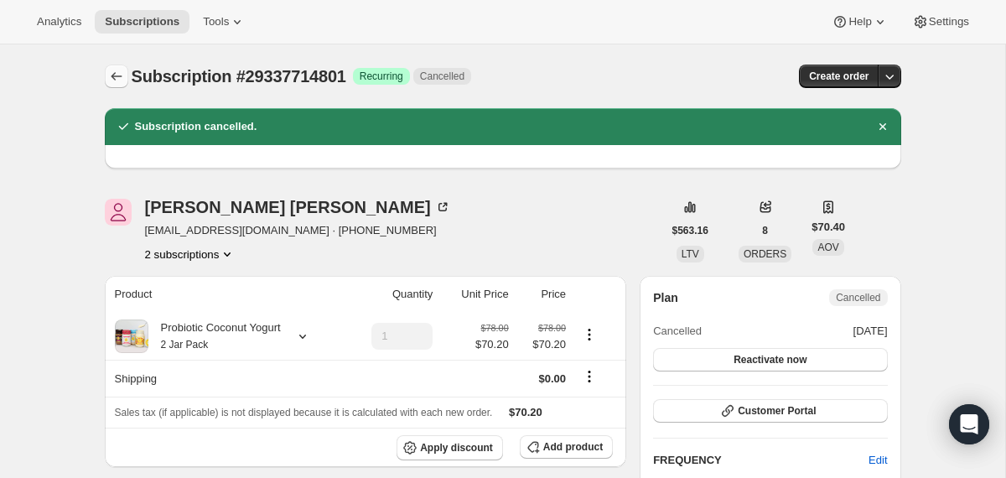
click at [115, 83] on icon "Subscriptions" at bounding box center [116, 76] width 17 height 17
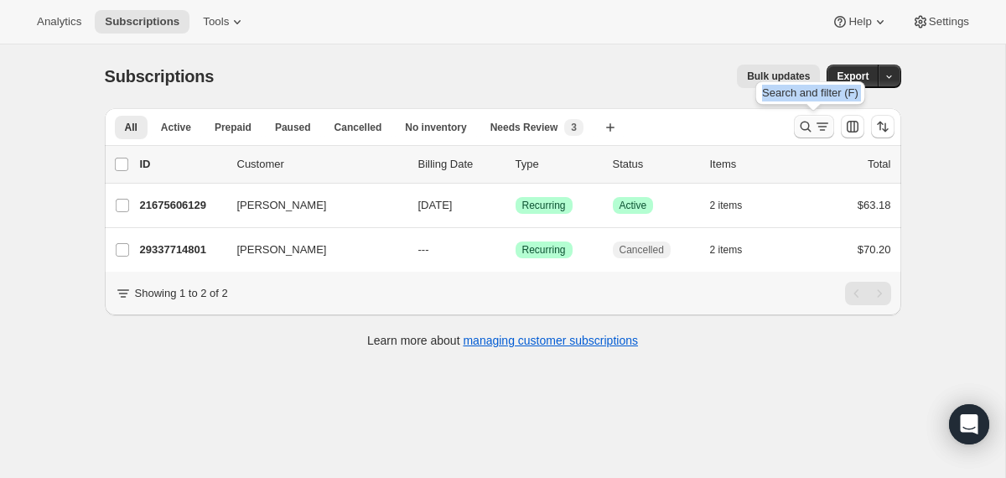
click at [806, 127] on icon "Search and filter results" at bounding box center [806, 126] width 17 height 17
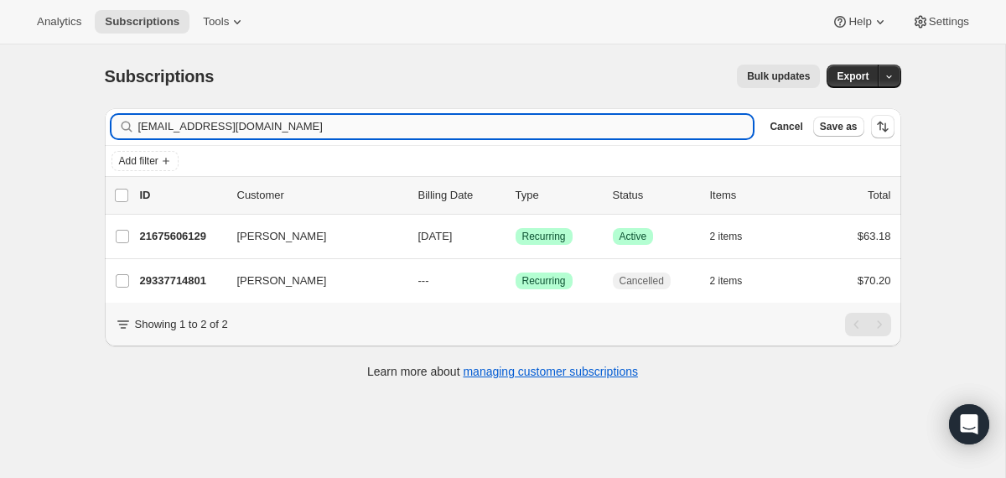
click at [612, 132] on input "[EMAIL_ADDRESS][DOMAIN_NAME]" at bounding box center [446, 126] width 616 height 23
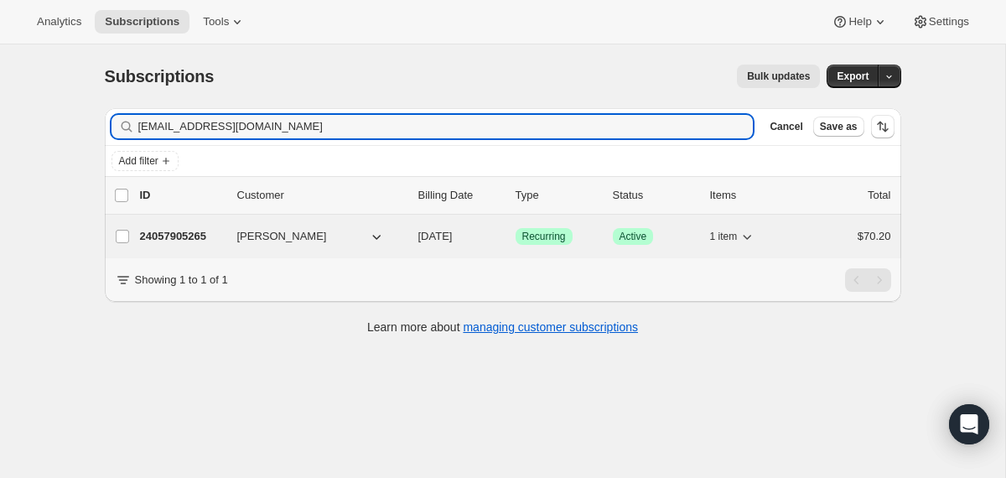
type input "[EMAIL_ADDRESS][DOMAIN_NAME]"
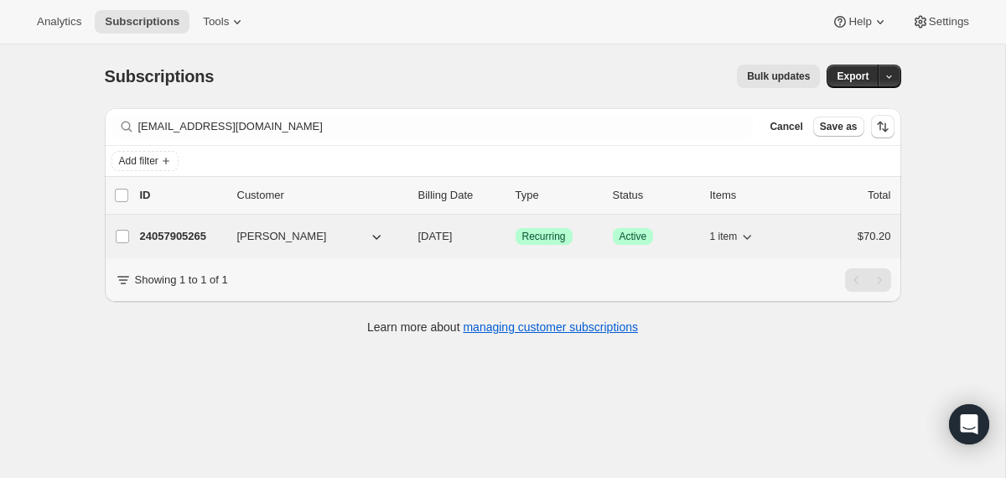
click at [408, 240] on div "24057905265 [PERSON_NAME] [DATE] Success Recurring Success Active 1 item $70.20" at bounding box center [515, 236] width 751 height 23
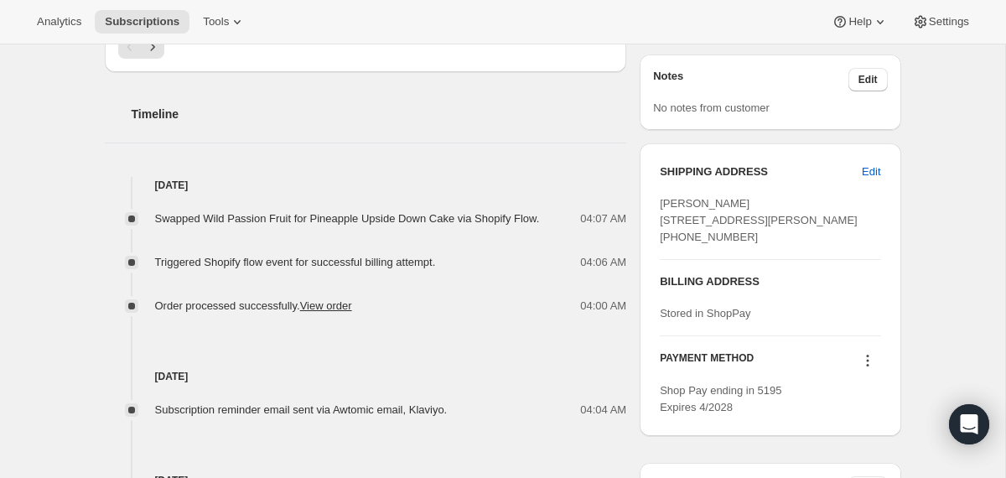
scroll to position [594, 0]
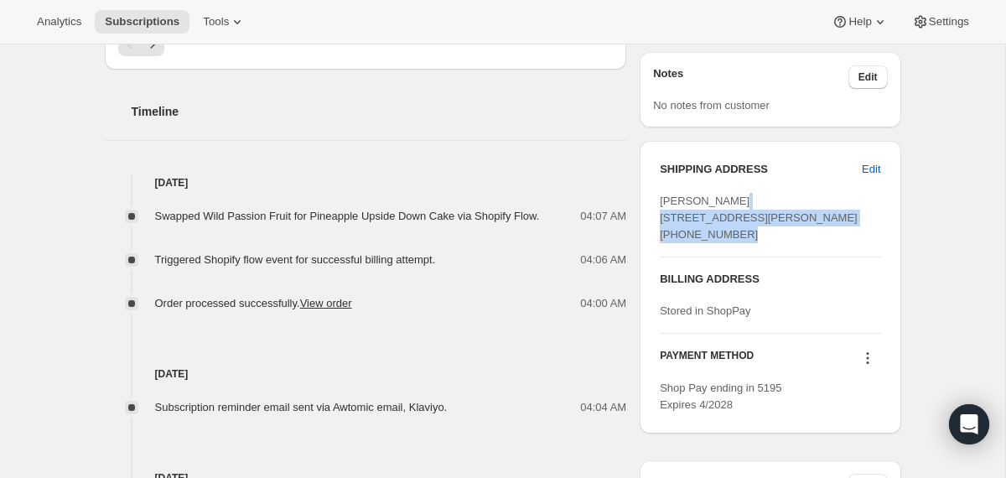
drag, startPoint x: 792, startPoint y: 231, endPoint x: 661, endPoint y: 218, distance: 132.3
click at [661, 218] on div "[PERSON_NAME] [STREET_ADDRESS][PERSON_NAME] [PHONE_NUMBER]" at bounding box center [770, 218] width 221 height 50
copy span "[STREET_ADDRESS]"
